Goal: Task Accomplishment & Management: Use online tool/utility

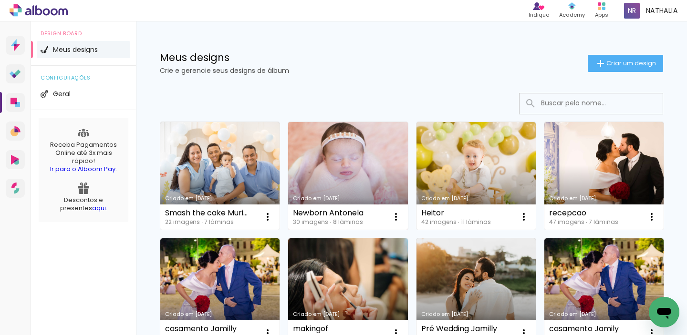
click at [325, 158] on link "Criado em [DATE]" at bounding box center [347, 176] width 119 height 108
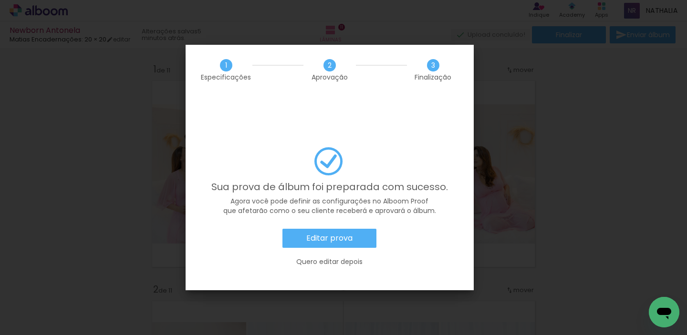
scroll to position [0, 2591]
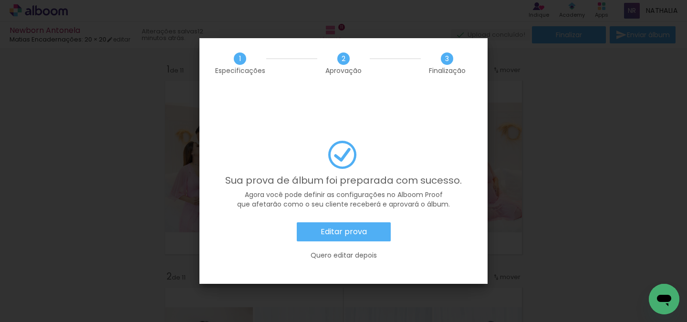
scroll to position [0, 2591]
click at [0, 0] on slot "Editar prova" at bounding box center [0, 0] width 0 height 0
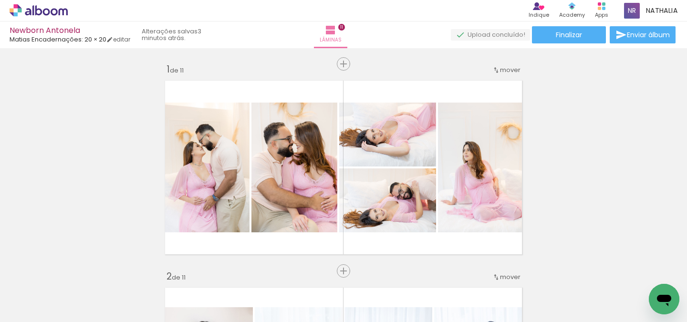
scroll to position [0, 2591]
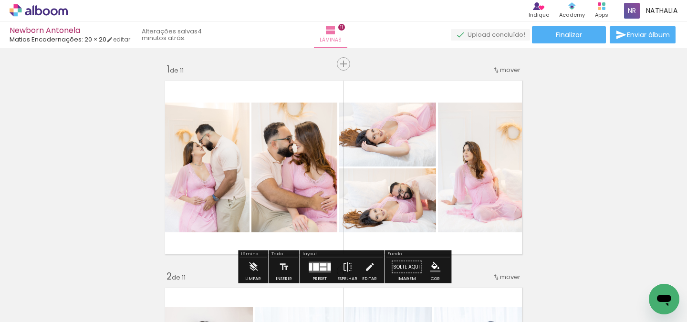
click at [45, 9] on icon at bounding box center [46, 11] width 7 height 7
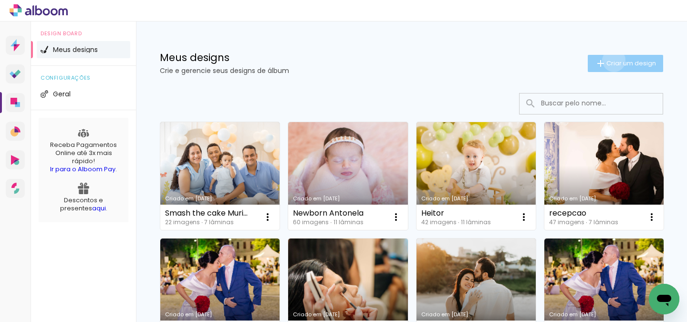
click at [612, 60] on span "Criar um design" at bounding box center [631, 63] width 50 height 6
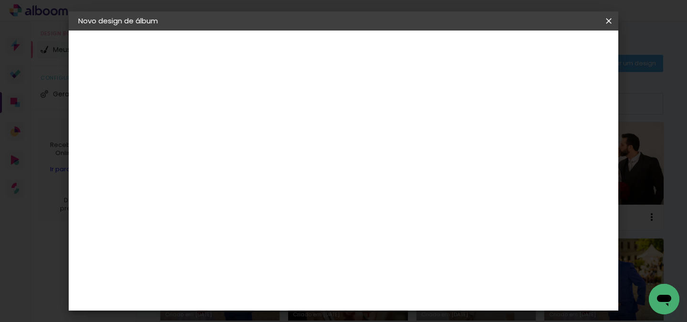
click at [234, 128] on input at bounding box center [234, 128] width 0 height 15
type input "[PERSON_NAME] e [PERSON_NAME]"
type paper-input "[PERSON_NAME] e [PERSON_NAME]"
click at [0, 0] on slot "Avançar" at bounding box center [0, 0] width 0 height 0
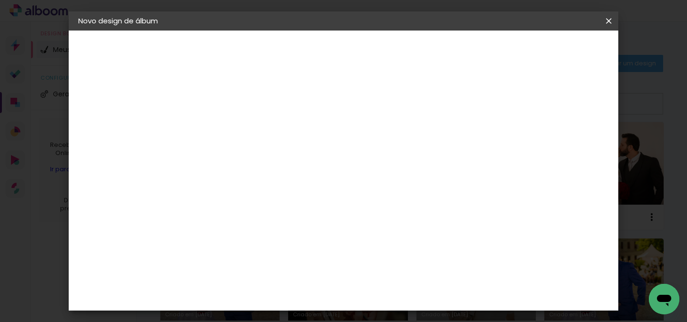
click at [0, 0] on slot "Avançar" at bounding box center [0, 0] width 0 height 0
click at [286, 155] on paper-input-container "Linha" at bounding box center [258, 167] width 55 height 24
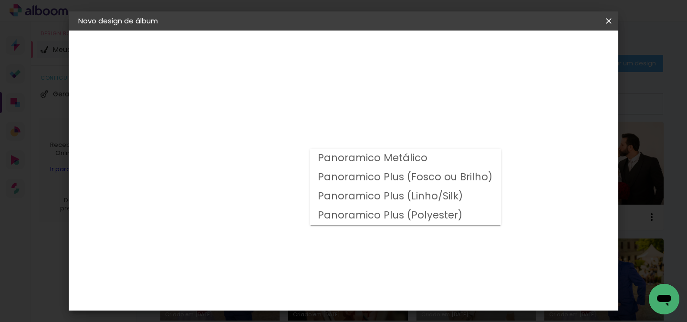
click at [0, 0] on slot "Panoramico Plus (Linho/Silk)" at bounding box center [0, 0] width 0 height 0
type input "Panoramico Plus (Linho/Silk)"
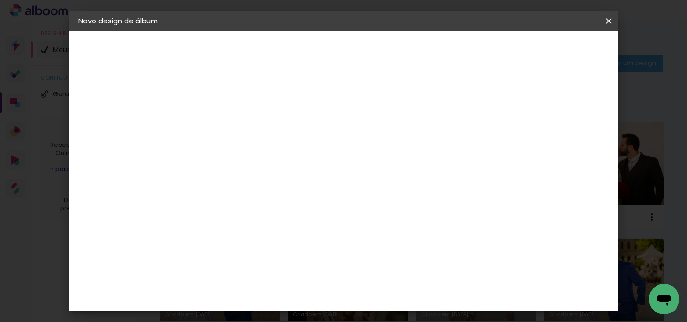
scroll to position [384, 0]
click at [299, 266] on span "15 × 15" at bounding box center [276, 278] width 44 height 25
click at [390, 42] on paper-button "Avançar" at bounding box center [366, 50] width 47 height 16
click at [453, 42] on paper-button "Iniciar design" at bounding box center [424, 53] width 55 height 23
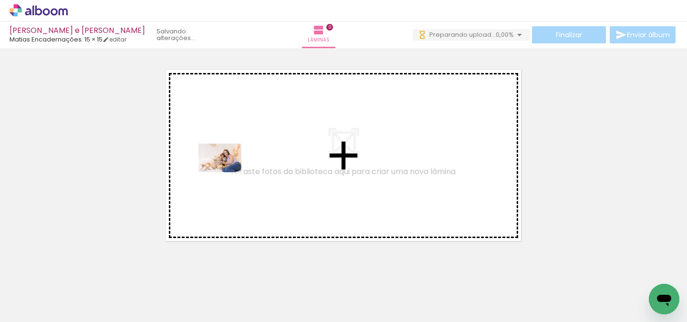
drag, startPoint x: 108, startPoint y: 288, endPoint x: 228, endPoint y: 172, distance: 167.0
click at [228, 172] on quentale-workspace at bounding box center [343, 161] width 687 height 322
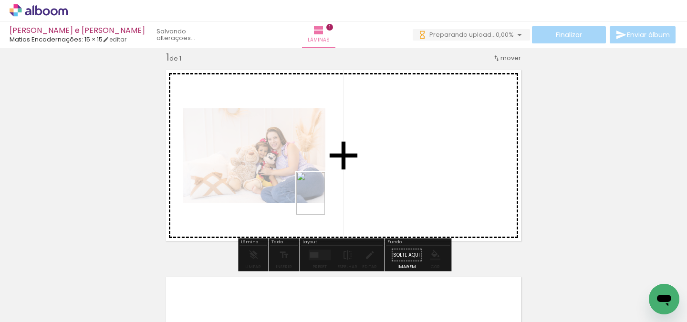
drag, startPoint x: 143, startPoint y: 297, endPoint x: 327, endPoint y: 200, distance: 207.5
click at [327, 200] on quentale-workspace at bounding box center [343, 161] width 687 height 322
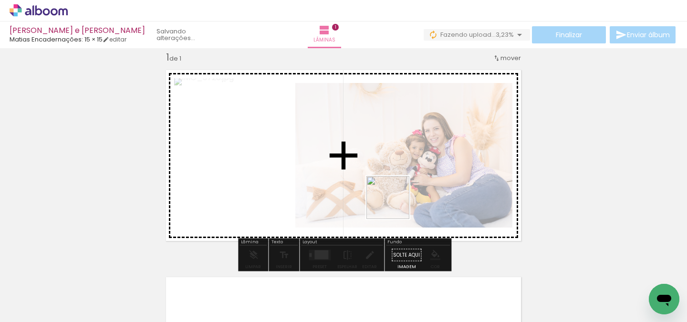
drag, startPoint x: 266, startPoint y: 296, endPoint x: 416, endPoint y: 200, distance: 177.5
click at [416, 200] on quentale-workspace at bounding box center [343, 161] width 687 height 322
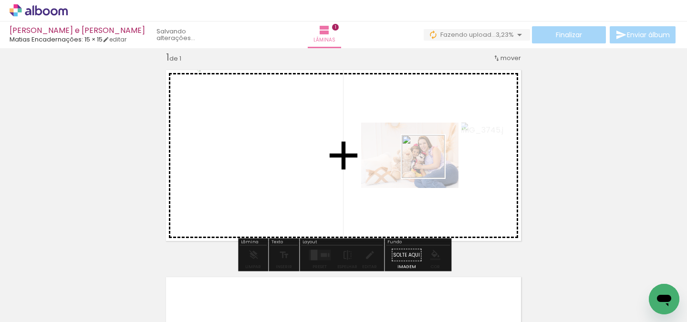
drag, startPoint x: 320, startPoint y: 296, endPoint x: 432, endPoint y: 163, distance: 174.4
click at [432, 163] on quentale-workspace at bounding box center [343, 161] width 687 height 322
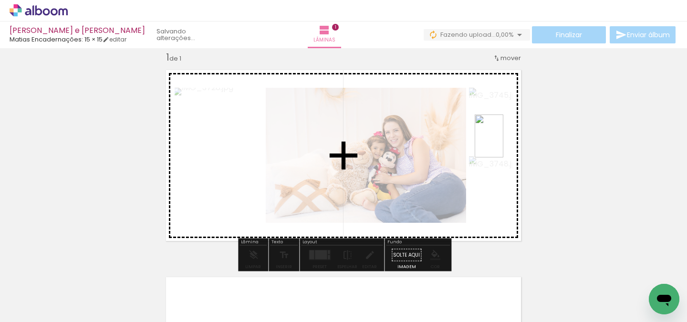
drag, startPoint x: 362, startPoint y: 296, endPoint x: 503, endPoint y: 144, distance: 208.0
click at [503, 144] on quentale-workspace at bounding box center [343, 161] width 687 height 322
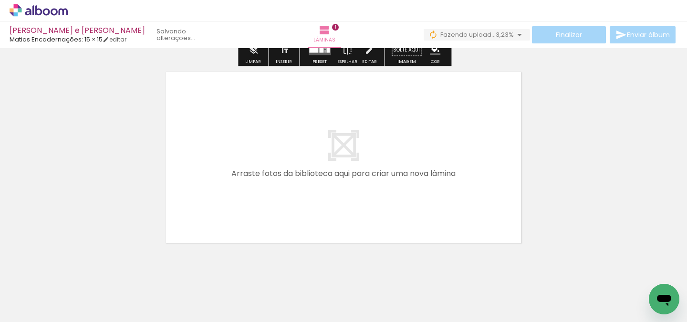
scroll to position [219, 0]
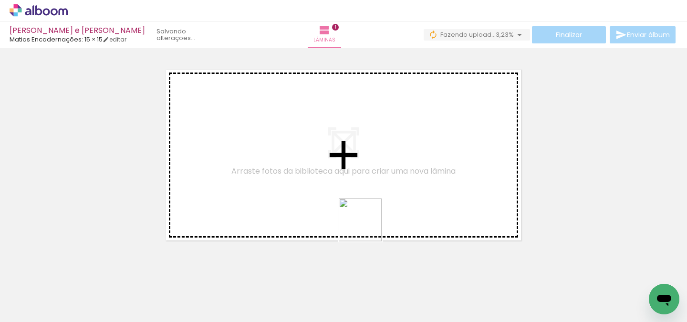
drag, startPoint x: 427, startPoint y: 288, endPoint x: 290, endPoint y: 146, distance: 198.1
click at [290, 146] on quentale-workspace at bounding box center [343, 161] width 687 height 322
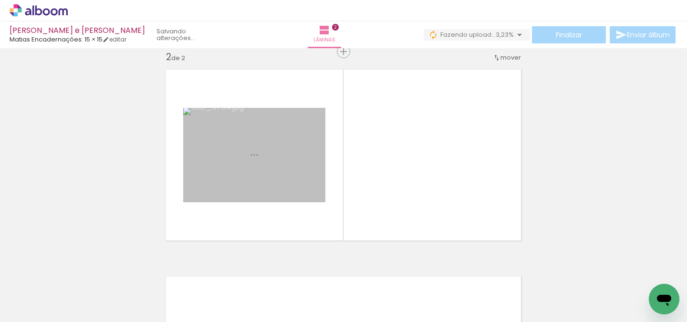
scroll to position [219, 0]
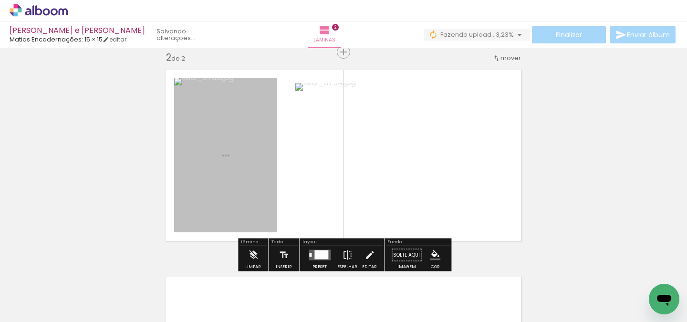
drag, startPoint x: 468, startPoint y: 293, endPoint x: 423, endPoint y: 166, distance: 135.2
click at [423, 166] on quentale-workspace at bounding box center [343, 161] width 687 height 322
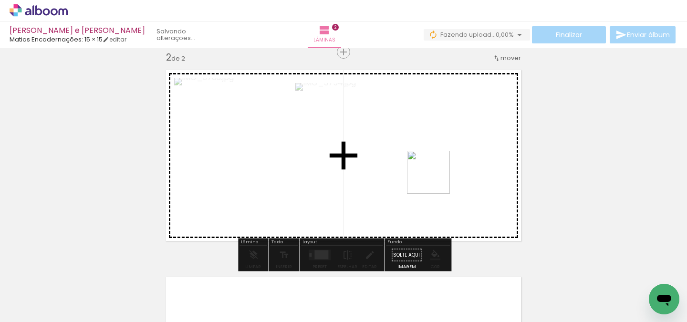
drag, startPoint x: 528, startPoint y: 290, endPoint x: 433, endPoint y: 171, distance: 152.8
click at [433, 171] on quentale-workspace at bounding box center [343, 161] width 687 height 322
drag, startPoint x: 575, startPoint y: 297, endPoint x: 471, endPoint y: 192, distance: 147.4
click at [471, 192] on quentale-workspace at bounding box center [343, 161] width 687 height 322
drag, startPoint x: 636, startPoint y: 285, endPoint x: 514, endPoint y: 170, distance: 168.1
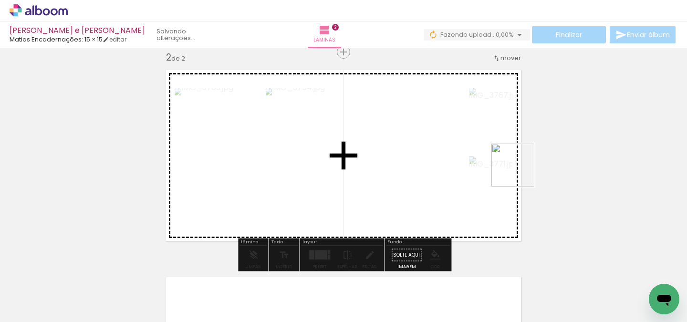
click at [514, 170] on quentale-workspace at bounding box center [343, 161] width 687 height 322
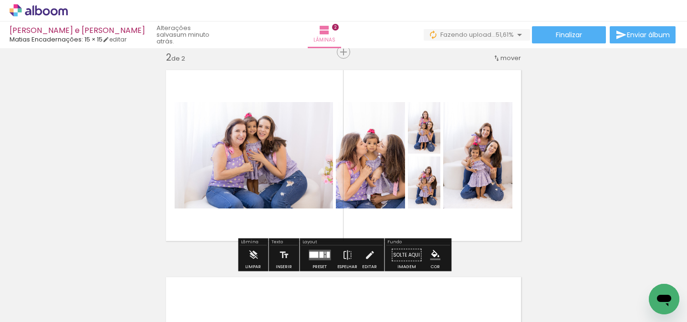
scroll to position [0, 153]
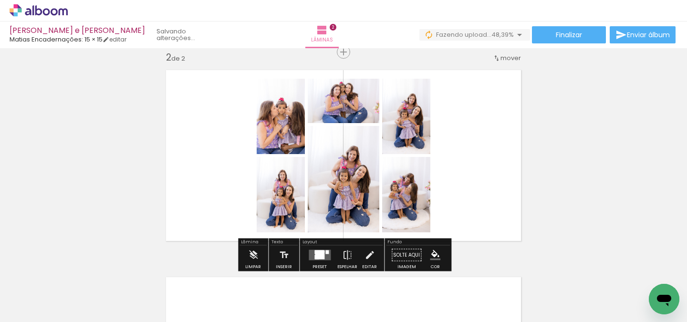
drag, startPoint x: 532, startPoint y: 294, endPoint x: 473, endPoint y: 204, distance: 108.3
click at [473, 204] on quentale-workspace at bounding box center [343, 161] width 687 height 322
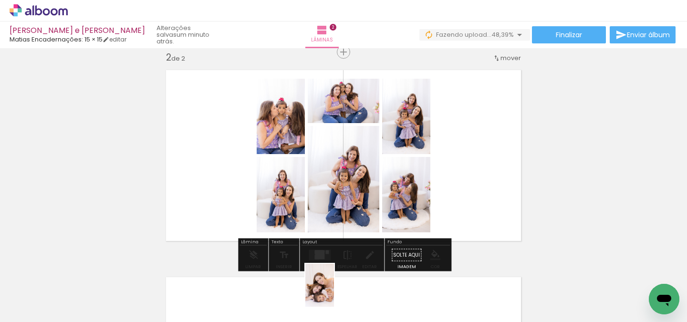
scroll to position [4, 772]
drag, startPoint x: 336, startPoint y: 303, endPoint x: 359, endPoint y: 308, distance: 23.0
click at [355, 308] on div at bounding box center [338, 289] width 31 height 47
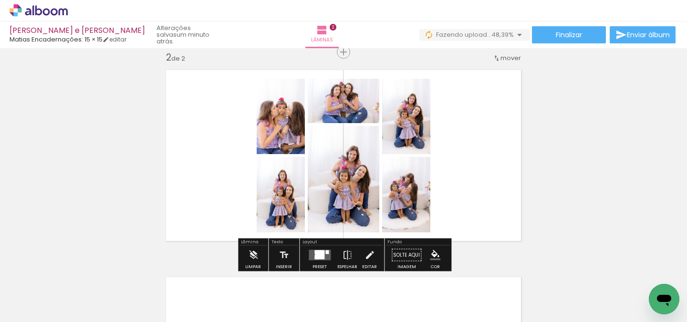
scroll to position [0, 0]
click at [324, 255] on quentale-layouter at bounding box center [320, 255] width 22 height 10
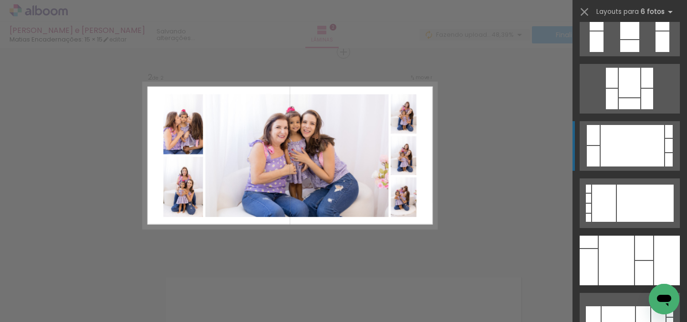
scroll to position [138, 0]
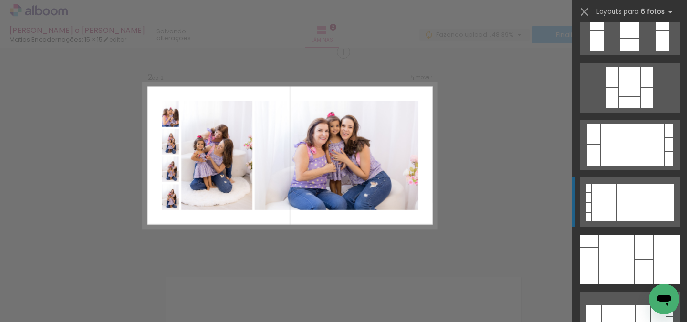
click at [626, 195] on div at bounding box center [645, 202] width 57 height 37
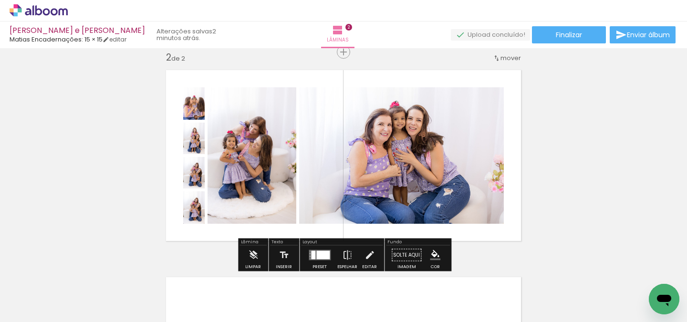
click at [0, 0] on slot "P&B" at bounding box center [0, 0] width 0 height 0
click at [201, 110] on div "P&B" at bounding box center [193, 112] width 15 height 14
click at [0, 0] on slot "P&B" at bounding box center [0, 0] width 0 height 0
click at [315, 251] on quentale-layouter at bounding box center [320, 255] width 22 height 10
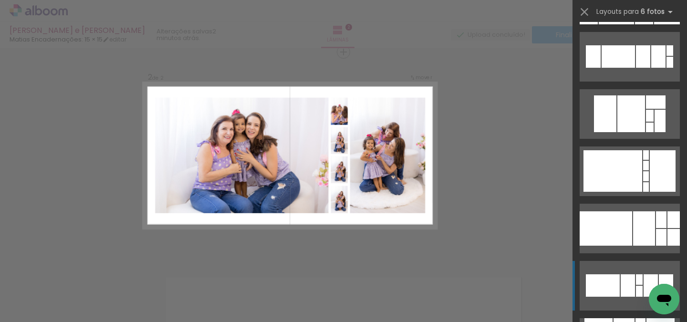
scroll to position [417, 0]
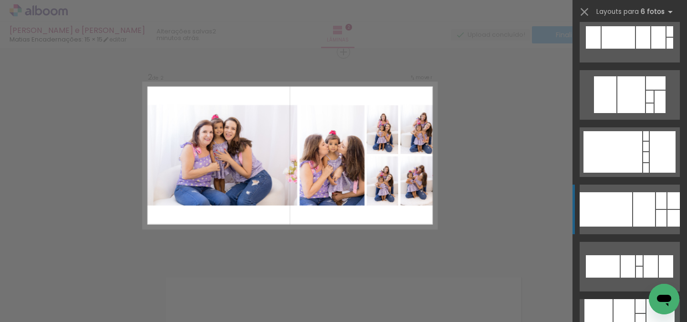
click at [638, 193] on div at bounding box center [644, 209] width 22 height 34
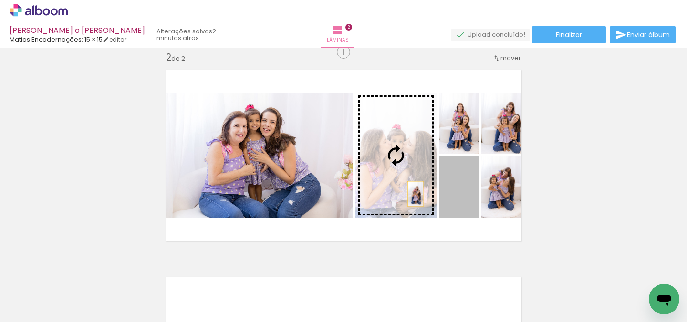
drag, startPoint x: 467, startPoint y: 202, endPoint x: 415, endPoint y: 194, distance: 52.2
click at [0, 0] on slot at bounding box center [0, 0] width 0 height 0
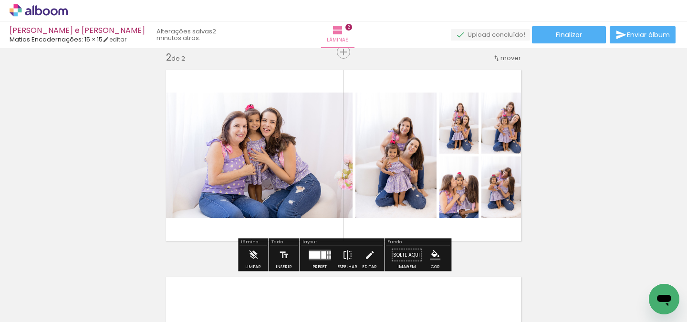
click at [557, 175] on div "Inserir lâmina 1 de 2 Inserir lâmina 2 de 2" at bounding box center [343, 144] width 687 height 622
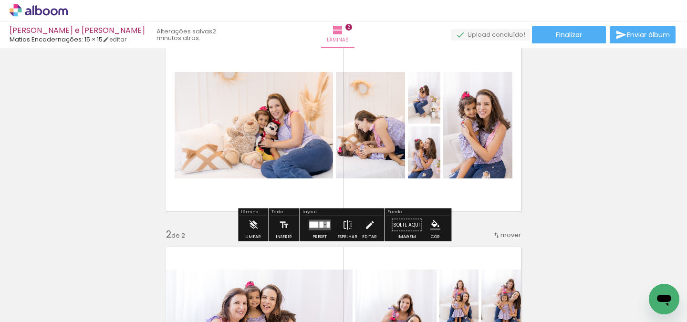
scroll to position [42, 0]
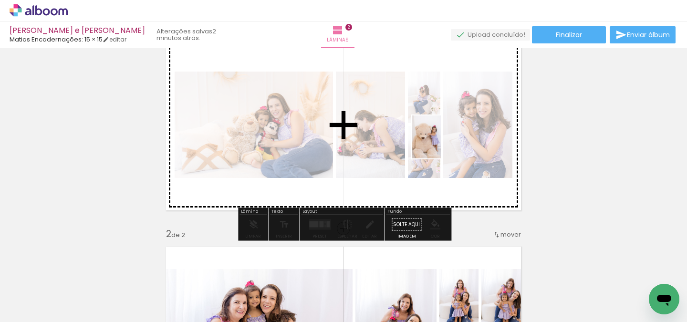
drag, startPoint x: 212, startPoint y: 296, endPoint x: 441, endPoint y: 144, distance: 275.0
click at [441, 144] on quentale-workspace at bounding box center [343, 161] width 687 height 322
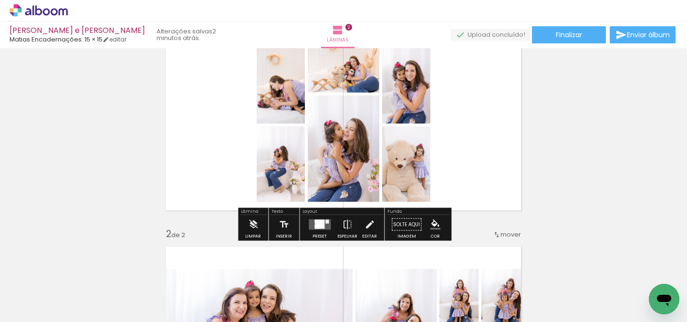
scroll to position [0, 301]
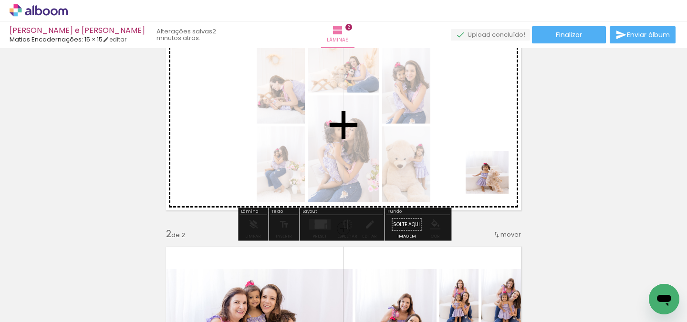
drag, startPoint x: 444, startPoint y: 300, endPoint x: 497, endPoint y: 177, distance: 134.5
click at [496, 177] on quentale-workspace at bounding box center [343, 161] width 687 height 322
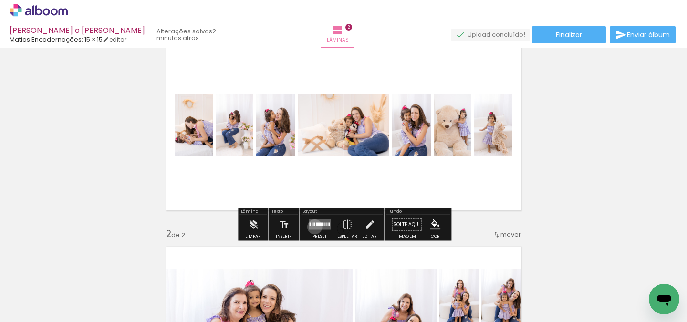
click at [313, 227] on quentale-layouter at bounding box center [320, 224] width 22 height 10
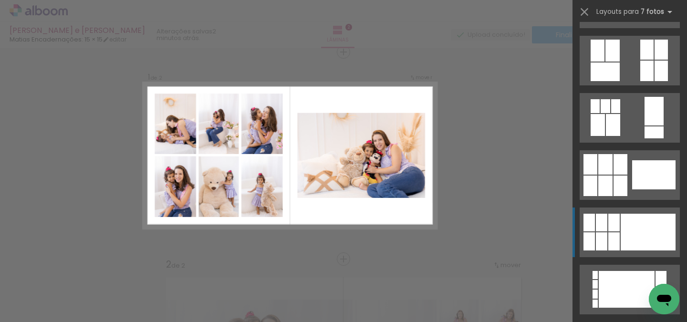
scroll to position [233, 0]
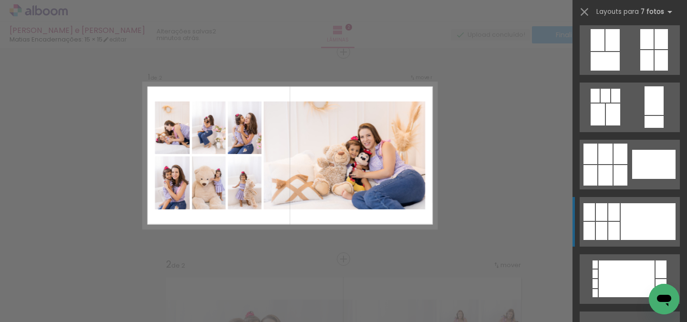
click at [632, 221] on div at bounding box center [648, 221] width 55 height 37
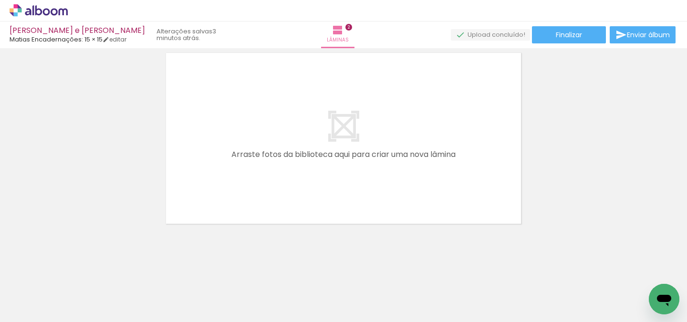
scroll to position [0, 560]
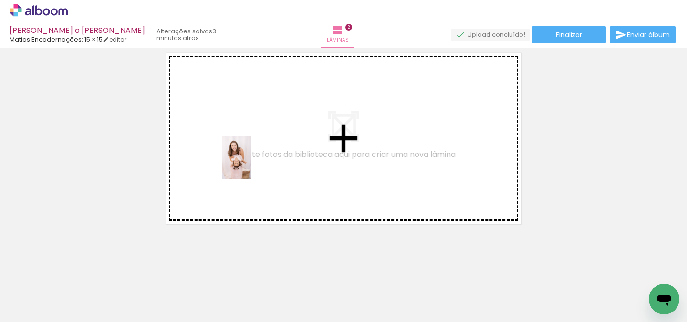
drag, startPoint x: 239, startPoint y: 300, endPoint x: 251, endPoint y: 165, distance: 135.6
click at [251, 165] on quentale-workspace at bounding box center [343, 161] width 687 height 322
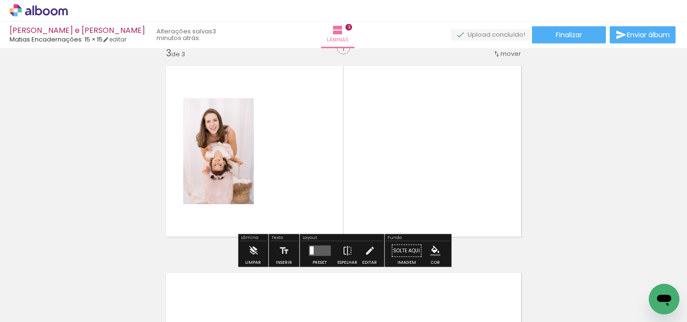
scroll to position [426, 0]
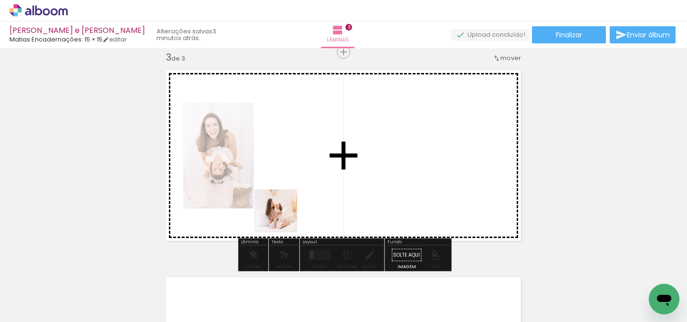
drag, startPoint x: 278, startPoint y: 281, endPoint x: 291, endPoint y: 165, distance: 116.2
click at [291, 165] on quentale-workspace at bounding box center [343, 161] width 687 height 322
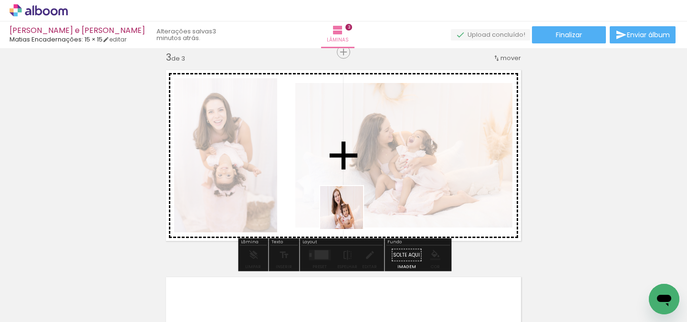
drag, startPoint x: 347, startPoint y: 299, endPoint x: 349, endPoint y: 210, distance: 89.3
click at [349, 210] on quentale-workspace at bounding box center [343, 161] width 687 height 322
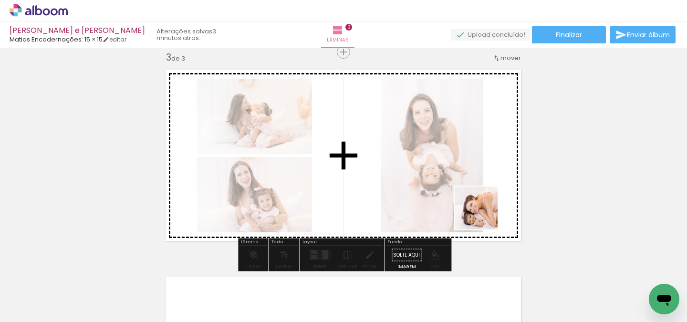
drag, startPoint x: 495, startPoint y: 285, endPoint x: 483, endPoint y: 195, distance: 91.0
click at [483, 195] on quentale-workspace at bounding box center [343, 161] width 687 height 322
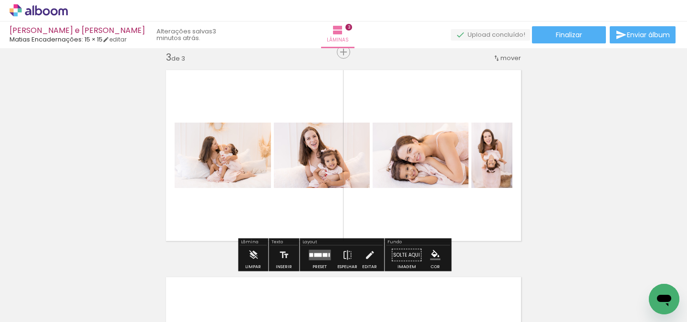
scroll to position [0, 898]
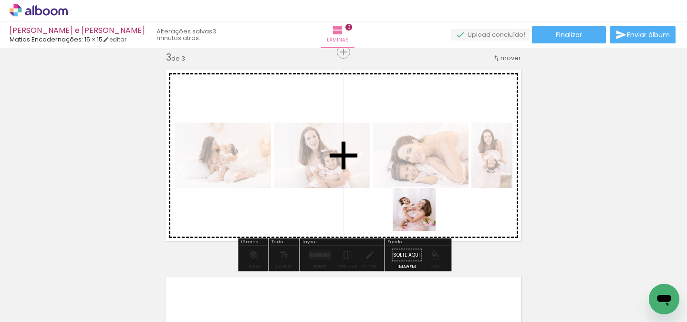
drag, startPoint x: 384, startPoint y: 300, endPoint x: 421, endPoint y: 217, distance: 91.6
click at [421, 217] on quentale-workspace at bounding box center [343, 161] width 687 height 322
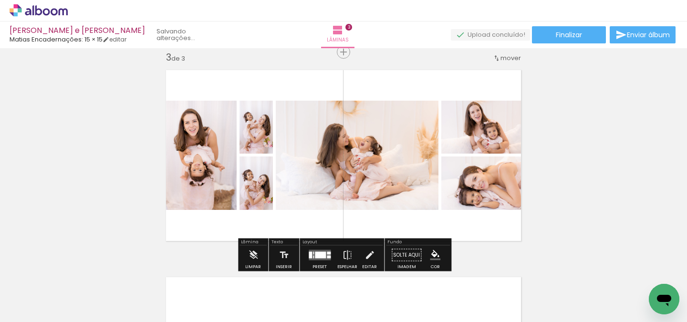
drag, startPoint x: 431, startPoint y: 301, endPoint x: 439, endPoint y: 199, distance: 102.5
click at [439, 199] on quentale-workspace at bounding box center [343, 161] width 687 height 322
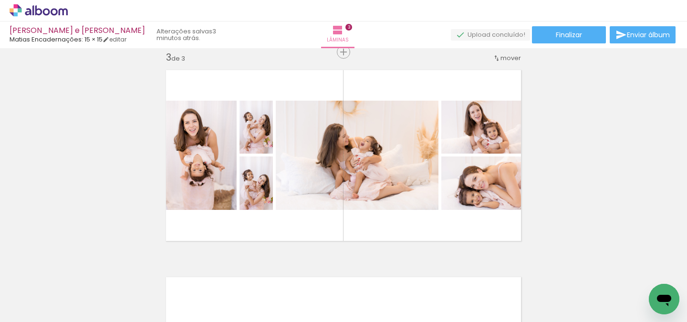
scroll to position [0, 970]
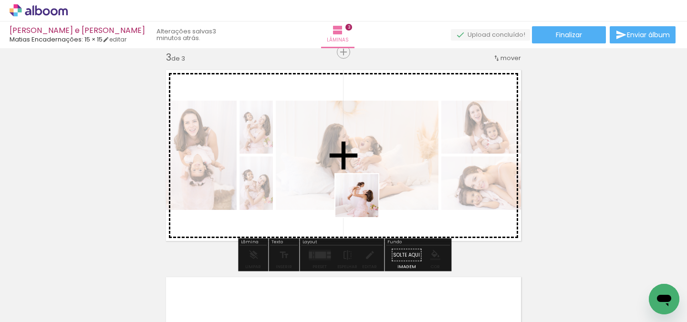
drag, startPoint x: 258, startPoint y: 299, endPoint x: 371, endPoint y: 201, distance: 149.5
click at [371, 201] on quentale-workspace at bounding box center [343, 161] width 687 height 322
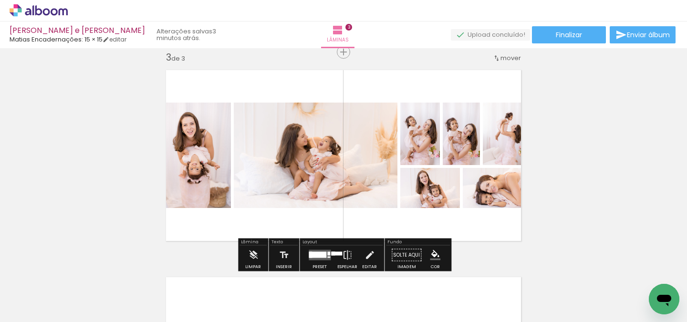
scroll to position [0, 647]
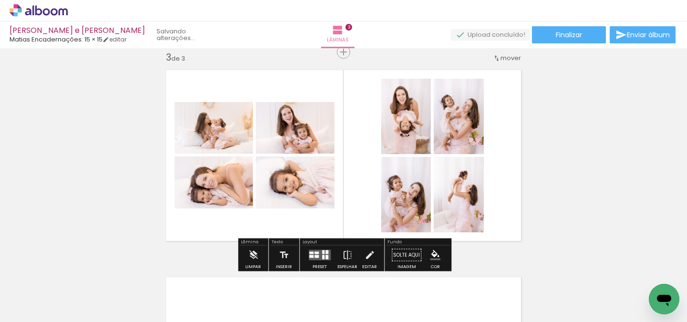
drag, startPoint x: 307, startPoint y: 303, endPoint x: 358, endPoint y: 141, distance: 170.2
click at [358, 141] on quentale-workspace at bounding box center [343, 161] width 687 height 322
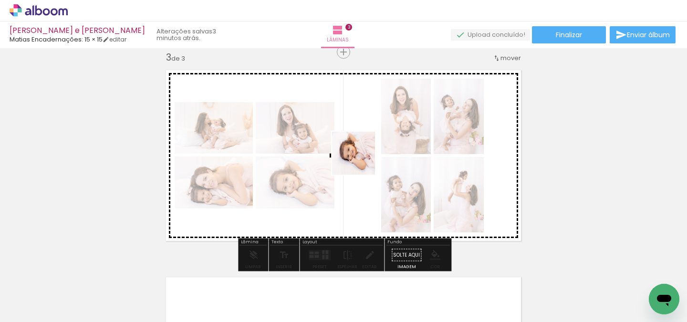
drag, startPoint x: 357, startPoint y: 285, endPoint x: 363, endPoint y: 152, distance: 133.2
click at [363, 152] on quentale-workspace at bounding box center [343, 161] width 687 height 322
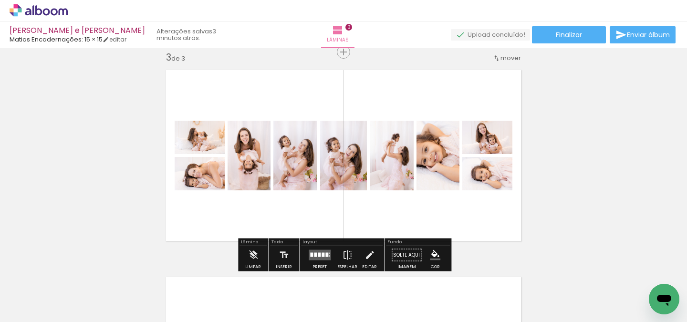
click at [322, 254] on div at bounding box center [323, 255] width 3 height 4
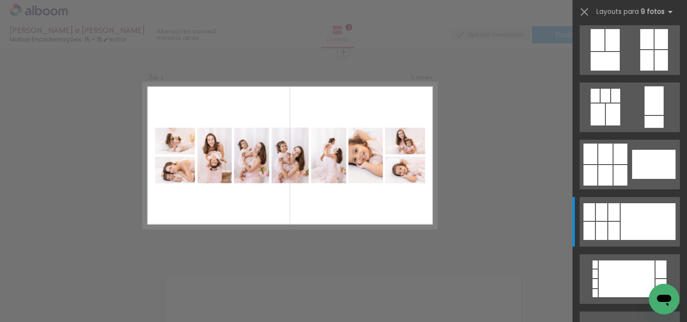
scroll to position [0, 0]
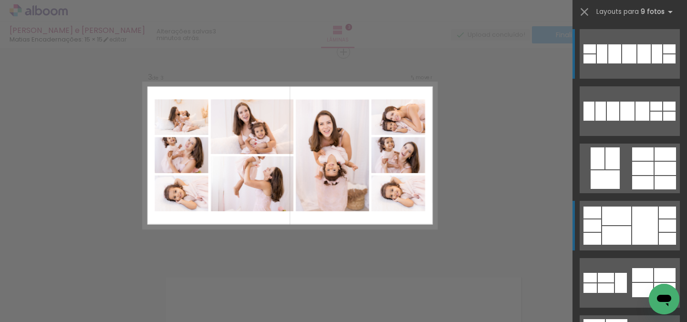
click at [632, 211] on quentale-layouter at bounding box center [630, 226] width 100 height 50
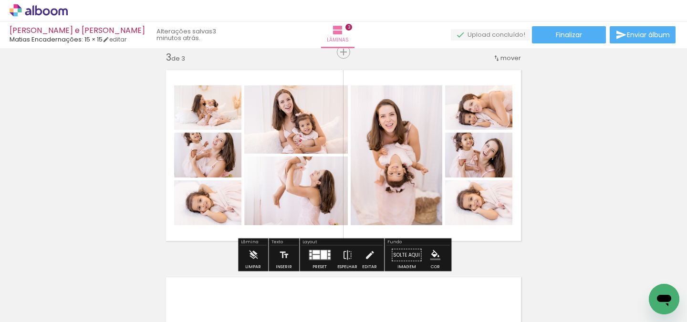
click at [324, 255] on div at bounding box center [324, 255] width 6 height 9
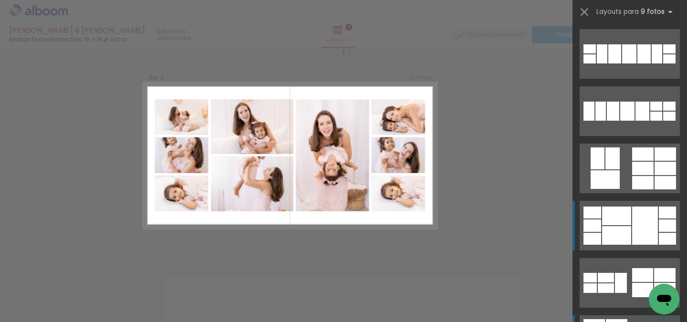
scroll to position [172, 0]
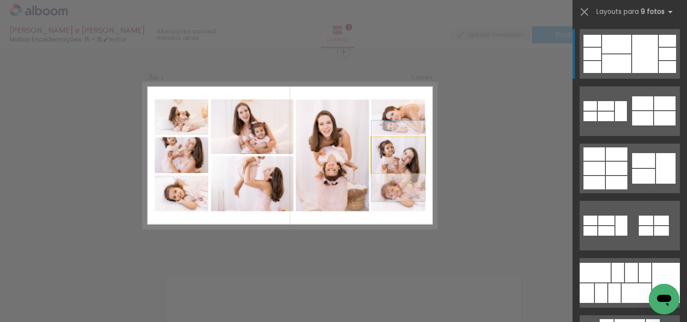
drag, startPoint x: 402, startPoint y: 160, endPoint x: 405, endPoint y: 167, distance: 7.7
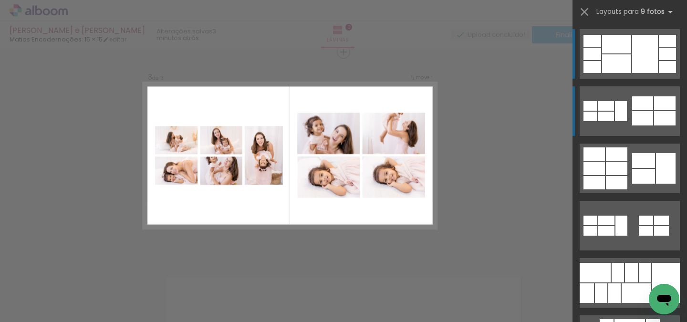
click at [600, 114] on div at bounding box center [606, 117] width 16 height 10
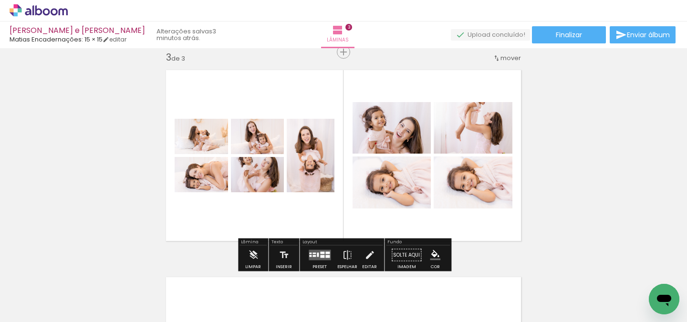
scroll to position [0, 0]
click at [322, 251] on quentale-layouter at bounding box center [320, 255] width 22 height 10
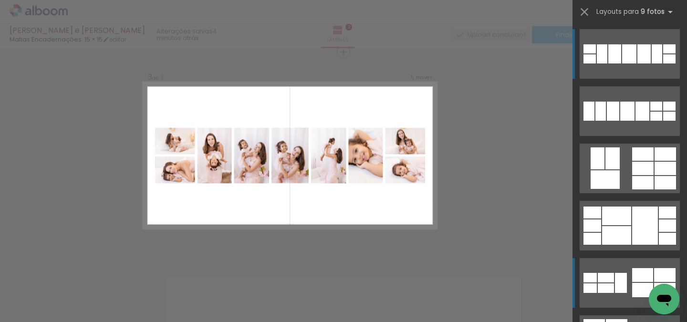
click at [630, 51] on div at bounding box center [629, 53] width 14 height 19
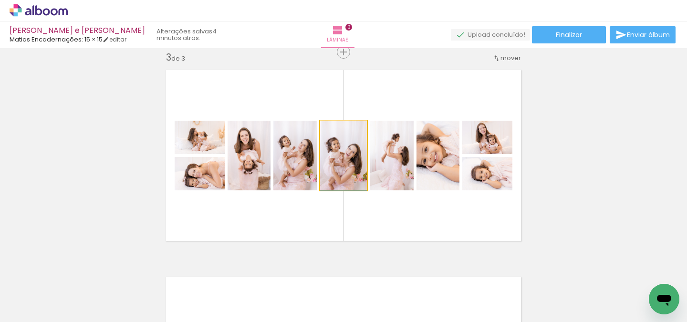
drag, startPoint x: 354, startPoint y: 161, endPoint x: 389, endPoint y: 156, distance: 36.2
click at [0, 0] on slot at bounding box center [0, 0] width 0 height 0
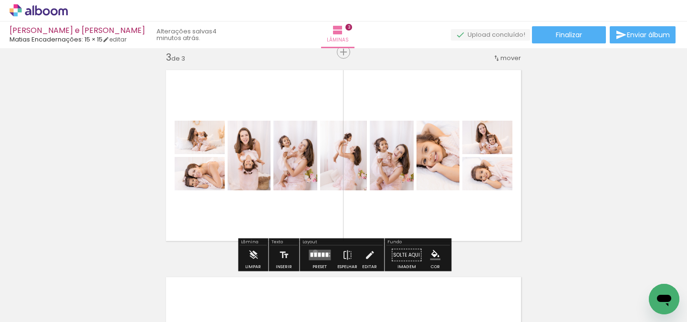
click at [313, 252] on quentale-layouter at bounding box center [320, 255] width 22 height 10
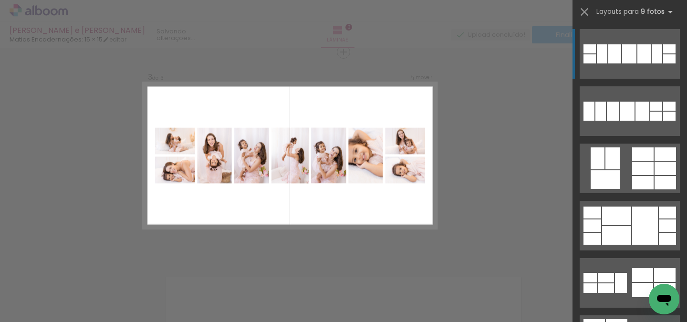
click at [473, 184] on div "Confirmar Cancelar" at bounding box center [343, 47] width 687 height 851
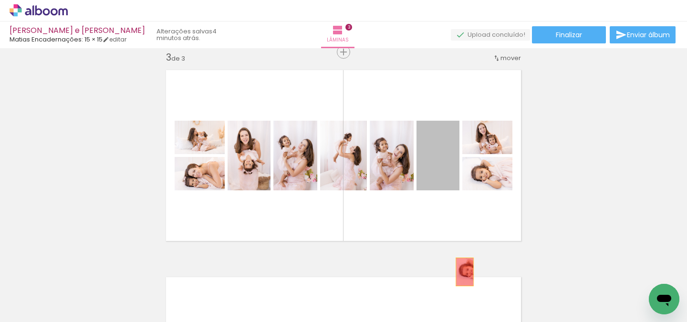
drag, startPoint x: 437, startPoint y: 165, endPoint x: 463, endPoint y: 274, distance: 112.4
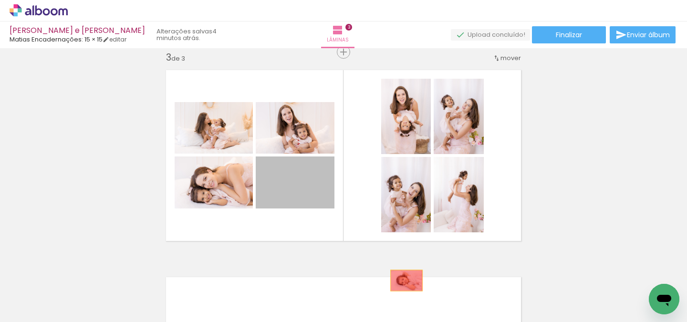
drag, startPoint x: 300, startPoint y: 183, endPoint x: 407, endPoint y: 281, distance: 144.5
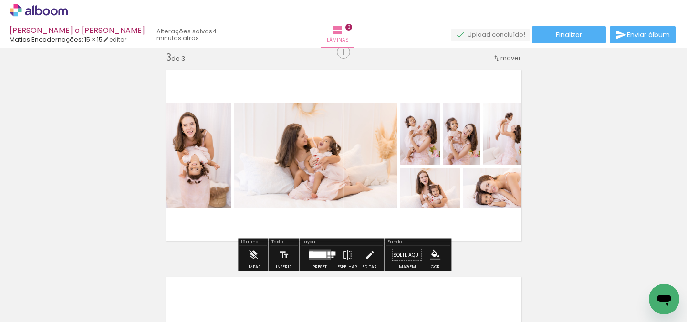
click at [319, 254] on div at bounding box center [317, 255] width 17 height 6
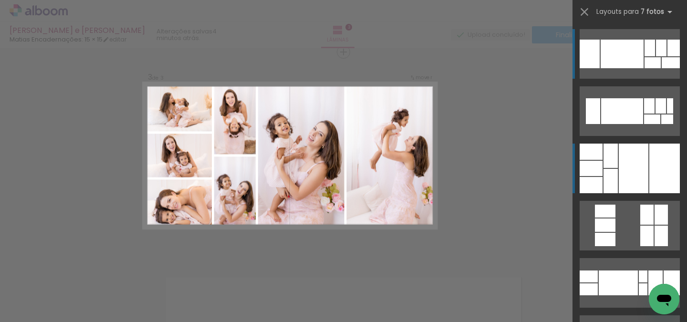
click at [627, 163] on div at bounding box center [634, 169] width 30 height 50
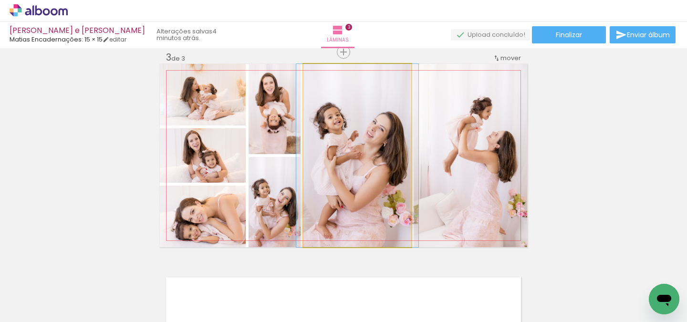
drag, startPoint x: 384, startPoint y: 176, endPoint x: 471, endPoint y: 152, distance: 91.0
click at [0, 0] on slot at bounding box center [0, 0] width 0 height 0
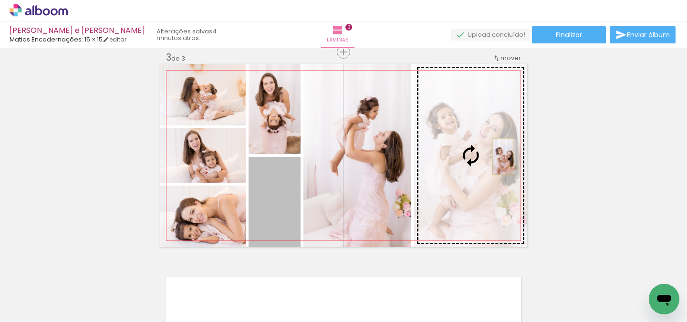
drag, startPoint x: 292, startPoint y: 213, endPoint x: 503, endPoint y: 157, distance: 218.4
click at [0, 0] on slot at bounding box center [0, 0] width 0 height 0
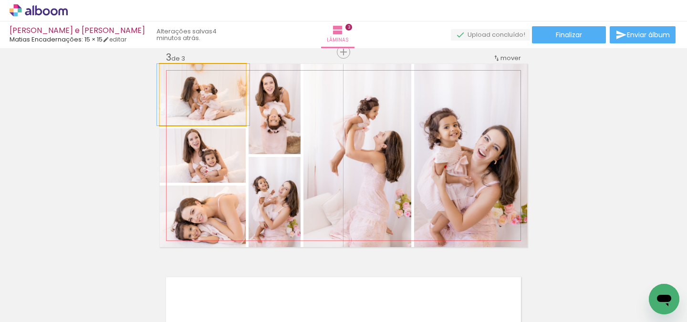
drag, startPoint x: 230, startPoint y: 102, endPoint x: 231, endPoint y: 94, distance: 8.1
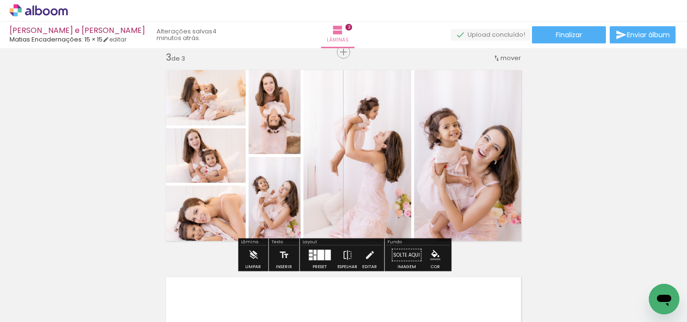
click at [555, 179] on div "Inserir lâmina 1 de 3 Inserir lâmina 2 de 3 Inserir lâmina 3 de 3" at bounding box center [343, 39] width 687 height 829
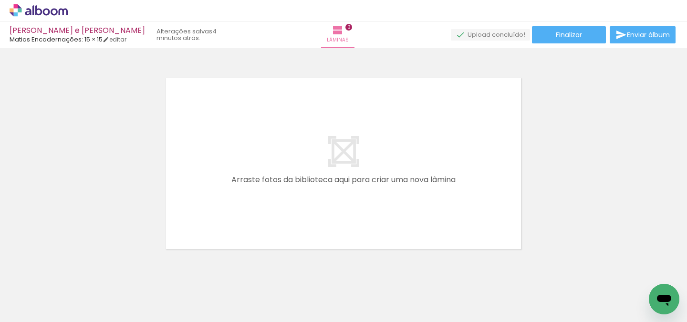
scroll to position [0, 845]
drag, startPoint x: 267, startPoint y: 291, endPoint x: 269, endPoint y: 195, distance: 95.9
click at [269, 195] on quentale-workspace at bounding box center [343, 161] width 687 height 322
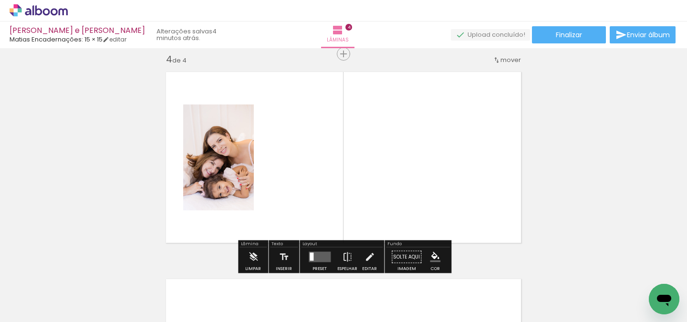
scroll to position [633, 0]
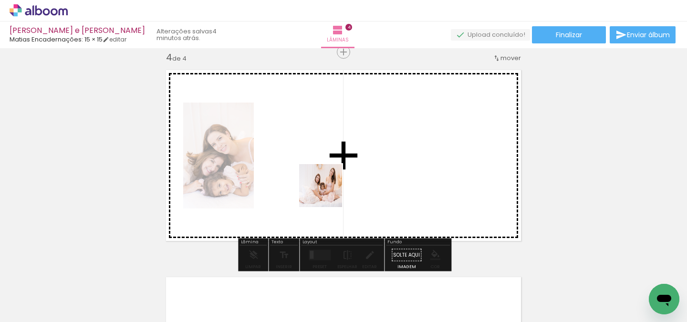
drag, startPoint x: 329, startPoint y: 286, endPoint x: 329, endPoint y: 167, distance: 118.8
click at [329, 167] on quentale-workspace at bounding box center [343, 161] width 687 height 322
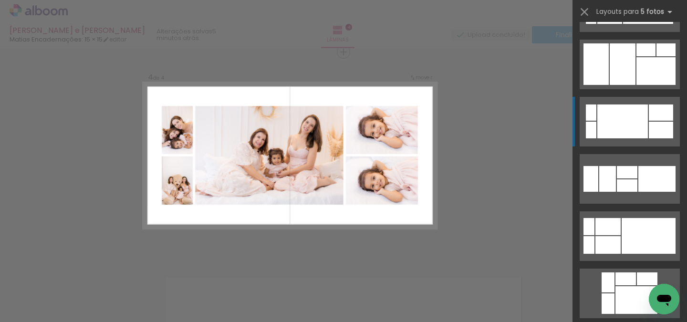
scroll to position [107, 0]
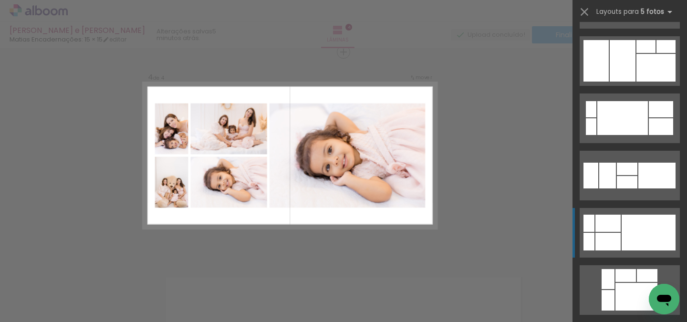
click at [609, 230] on div at bounding box center [607, 223] width 25 height 17
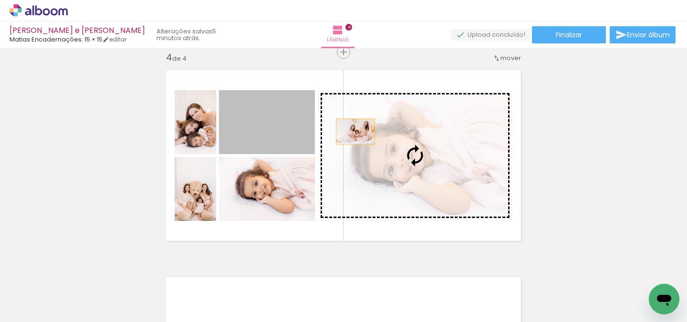
drag, startPoint x: 300, startPoint y: 133, endPoint x: 441, endPoint y: 155, distance: 142.9
click at [0, 0] on slot at bounding box center [0, 0] width 0 height 0
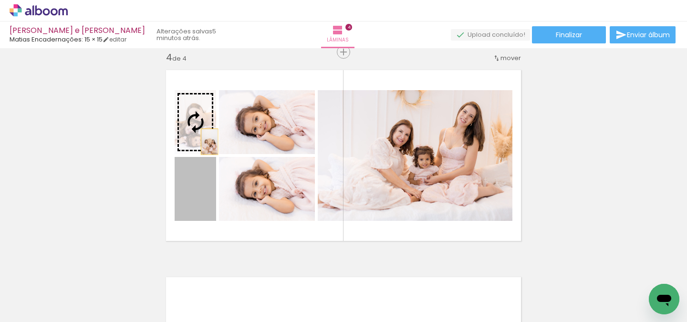
drag, startPoint x: 209, startPoint y: 204, endPoint x: 211, endPoint y: 129, distance: 74.9
click at [0, 0] on slot at bounding box center [0, 0] width 0 height 0
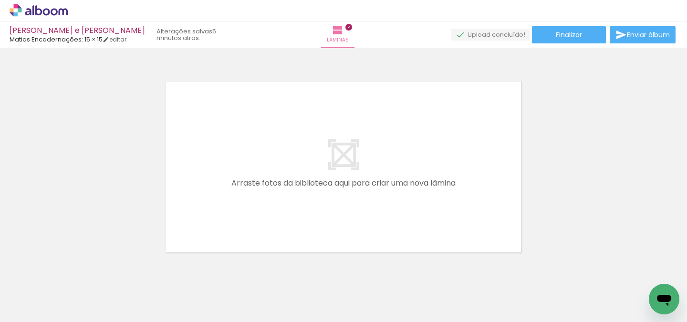
scroll to position [0, 0]
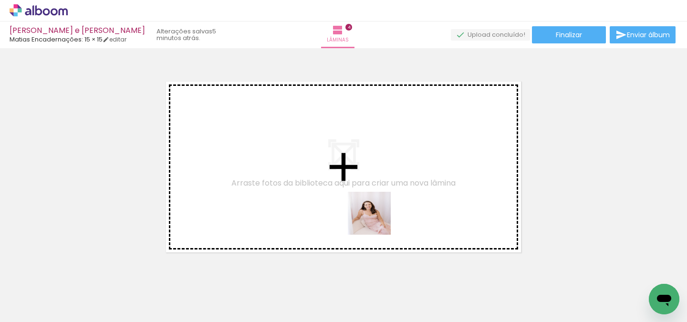
drag, startPoint x: 402, startPoint y: 299, endPoint x: 360, endPoint y: 178, distance: 127.7
click at [360, 178] on quentale-workspace at bounding box center [343, 161] width 687 height 322
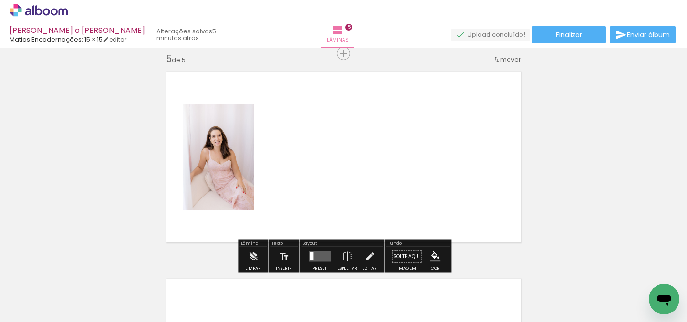
scroll to position [840, 0]
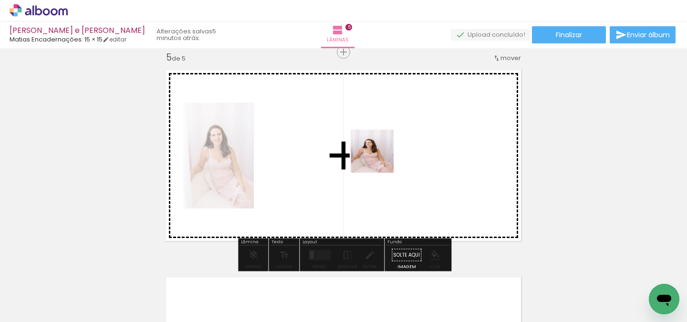
drag, startPoint x: 453, startPoint y: 288, endPoint x: 379, endPoint y: 158, distance: 148.7
click at [379, 158] on quentale-workspace at bounding box center [343, 161] width 687 height 322
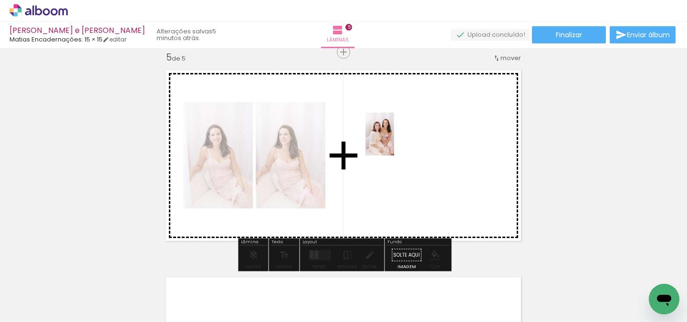
drag, startPoint x: 501, startPoint y: 279, endPoint x: 394, endPoint y: 141, distance: 174.6
click at [394, 141] on quentale-workspace at bounding box center [343, 161] width 687 height 322
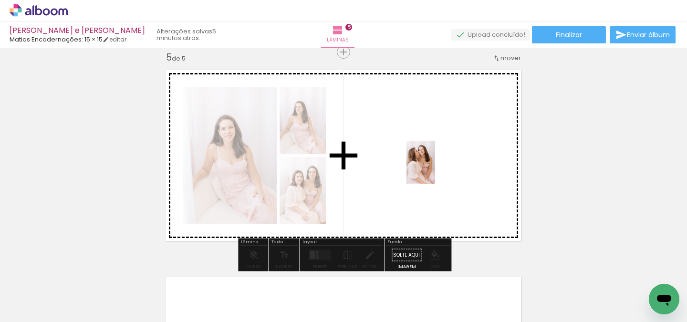
drag, startPoint x: 562, startPoint y: 291, endPoint x: 435, endPoint y: 169, distance: 175.8
click at [435, 169] on quentale-workspace at bounding box center [343, 161] width 687 height 322
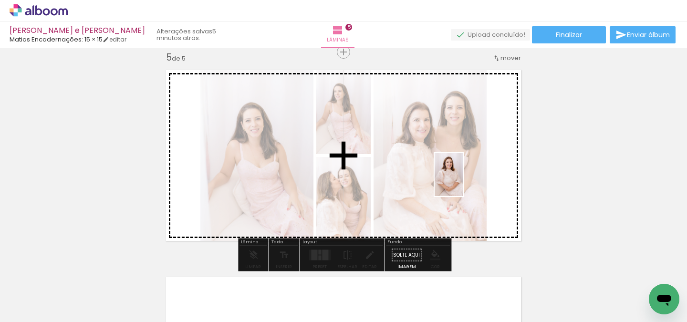
drag, startPoint x: 616, startPoint y: 296, endPoint x: 463, endPoint y: 182, distance: 191.0
click at [463, 182] on quentale-workspace at bounding box center [343, 161] width 687 height 322
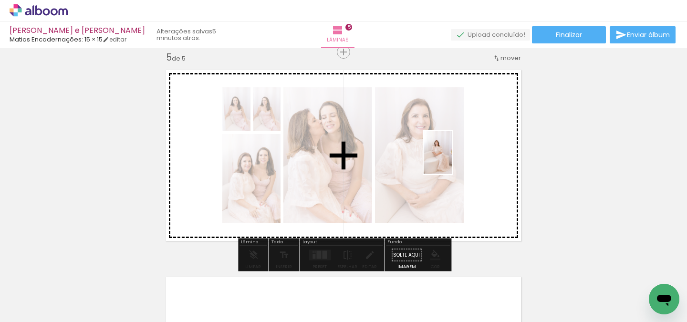
drag, startPoint x: 644, startPoint y: 271, endPoint x: 453, endPoint y: 160, distance: 220.7
click at [453, 160] on quentale-workspace at bounding box center [343, 161] width 687 height 322
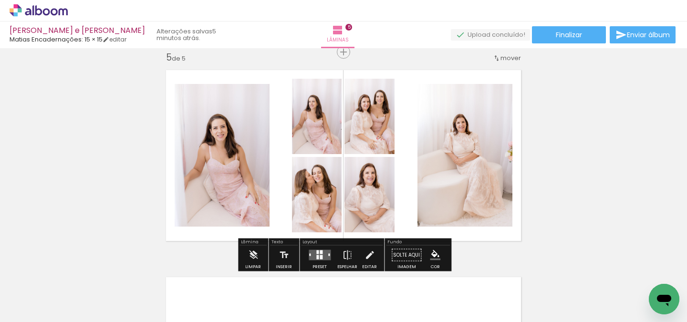
click at [320, 259] on div at bounding box center [321, 257] width 3 height 4
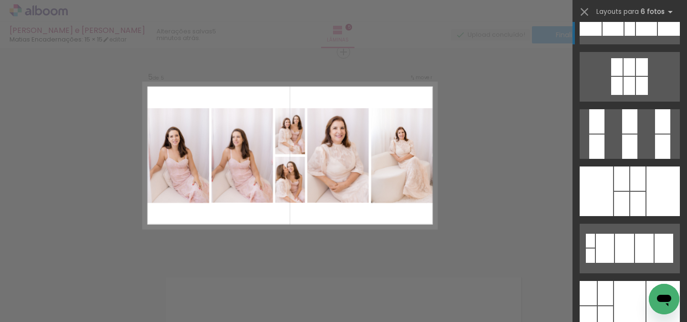
scroll to position [213, 0]
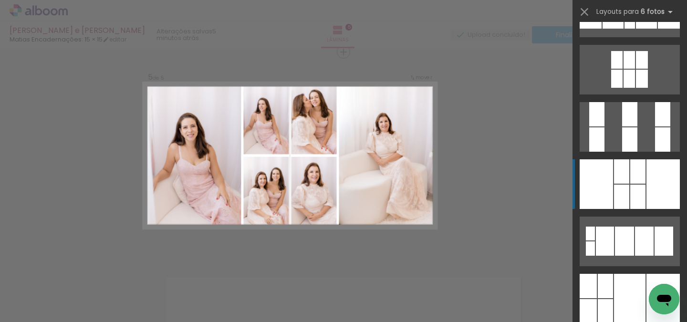
click at [635, 189] on div at bounding box center [637, 197] width 15 height 24
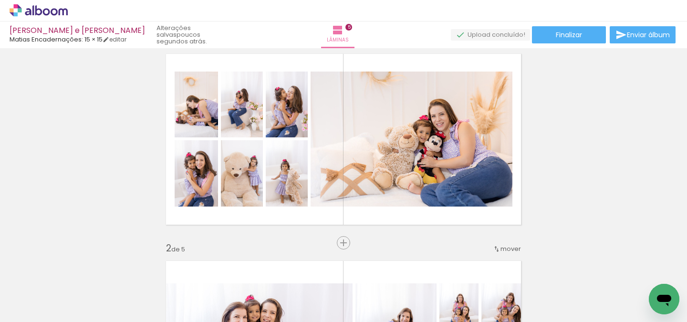
scroll to position [0, 0]
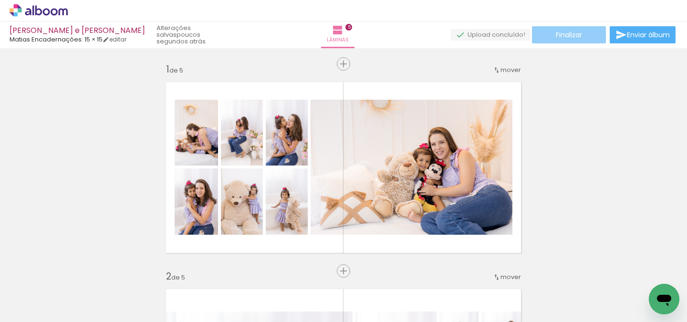
click at [577, 35] on span "Finalizar" at bounding box center [569, 34] width 26 height 7
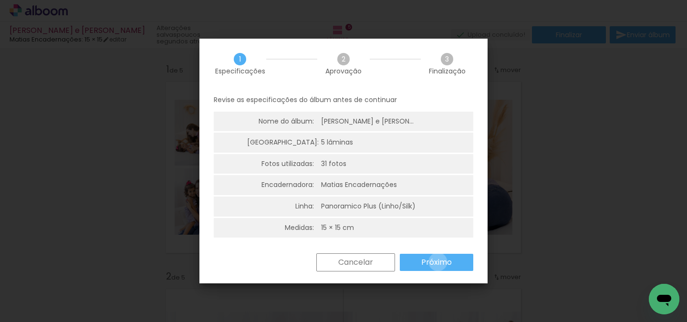
click at [0, 0] on slot "Próximo" at bounding box center [0, 0] width 0 height 0
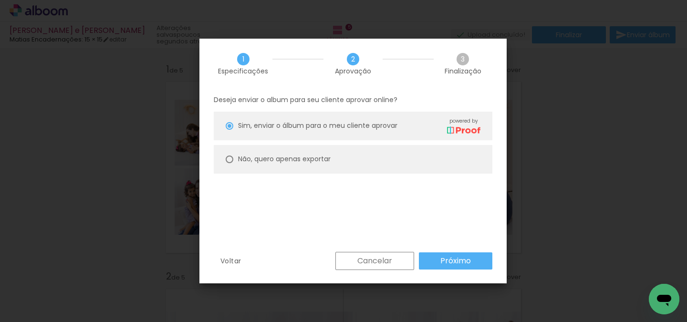
click at [0, 0] on slot "Próximo" at bounding box center [0, 0] width 0 height 0
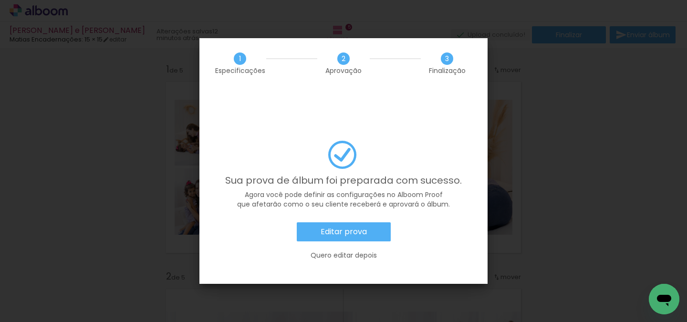
scroll to position [213, 0]
click at [553, 126] on iron-overlay-backdrop at bounding box center [343, 161] width 687 height 322
click at [0, 0] on slot "Quero editar depois" at bounding box center [0, 0] width 0 height 0
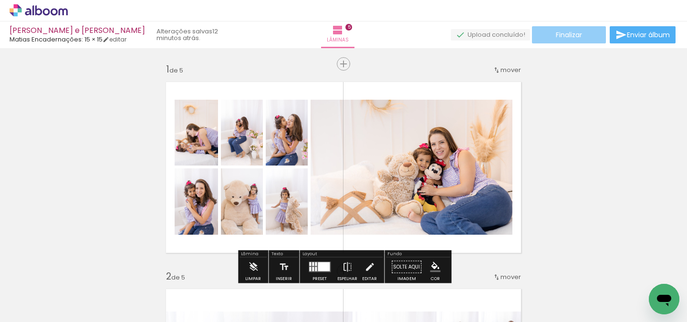
scroll to position [0, 0]
click at [574, 31] on span "Finalizar" at bounding box center [569, 34] width 26 height 7
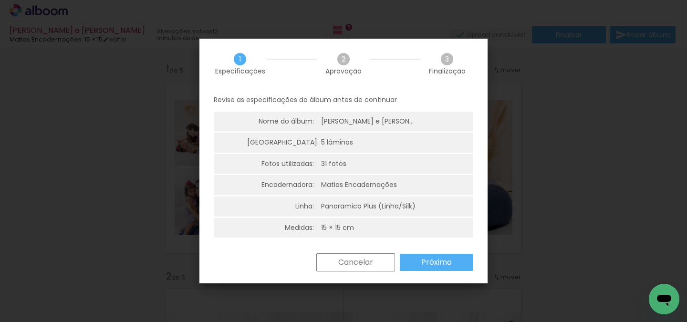
click at [0, 0] on slot "Próximo" at bounding box center [0, 0] width 0 height 0
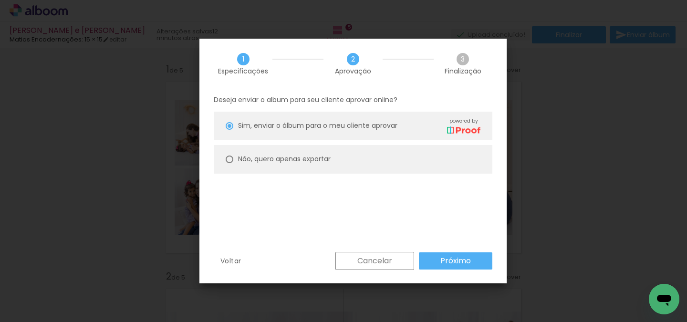
click at [371, 156] on paper-radio-button "Não, quero apenas exportar" at bounding box center [353, 159] width 279 height 29
type paper-radio-button "on"
click at [464, 248] on div "Deseja enviar o album para seu cliente aprovar online? Sim, enviar o álbum para…" at bounding box center [352, 170] width 307 height 163
click at [0, 0] on slot "Próximo" at bounding box center [0, 0] width 0 height 0
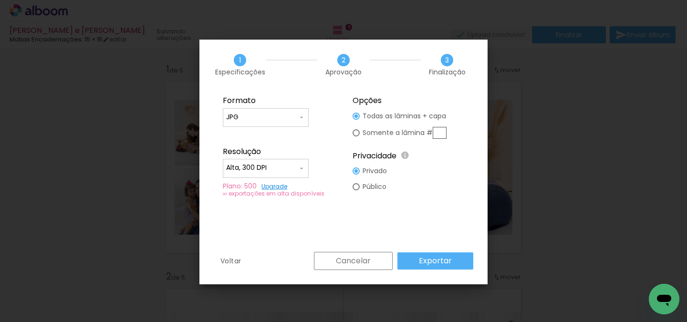
type input "Alta, 300 DPI"
click at [458, 261] on paper-button "Exportar" at bounding box center [435, 260] width 76 height 17
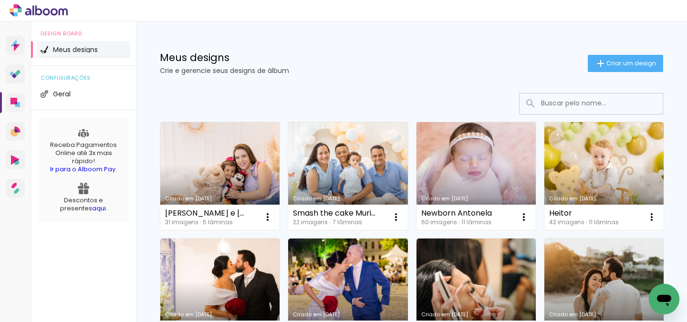
click at [475, 170] on link "Criado em [DATE]" at bounding box center [476, 176] width 119 height 108
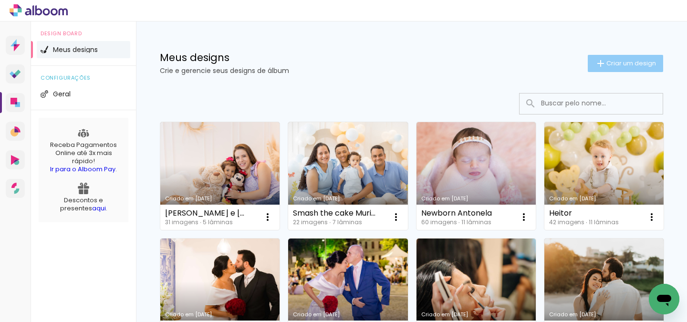
click at [612, 66] on span "Criar um design" at bounding box center [631, 63] width 50 height 6
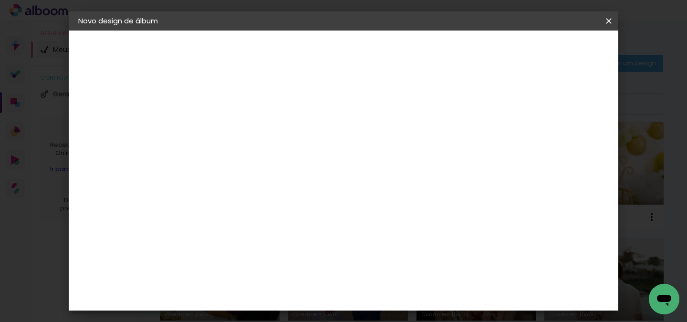
click at [234, 123] on input at bounding box center [234, 128] width 0 height 15
type input "d"
type input "Dia das maes magdale"
type paper-input "Dia das maes magdale"
click at [0, 0] on slot "Avançar" at bounding box center [0, 0] width 0 height 0
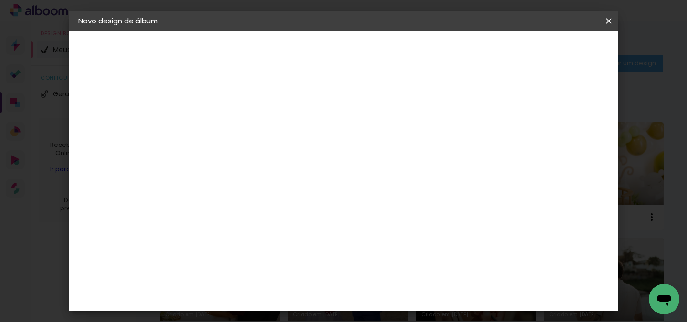
scroll to position [1534, 0]
click at [310, 286] on paper-item "Matias Encadernações" at bounding box center [258, 298] width 103 height 25
click at [427, 62] on header "Fornecedor Escolha um fornecedor ou avance com o tamanho livre. Voltar Avançar" at bounding box center [310, 59] width 234 height 57
click at [0, 0] on slot "Avançar" at bounding box center [0, 0] width 0 height 0
click at [271, 159] on input "text" at bounding box center [252, 166] width 37 height 15
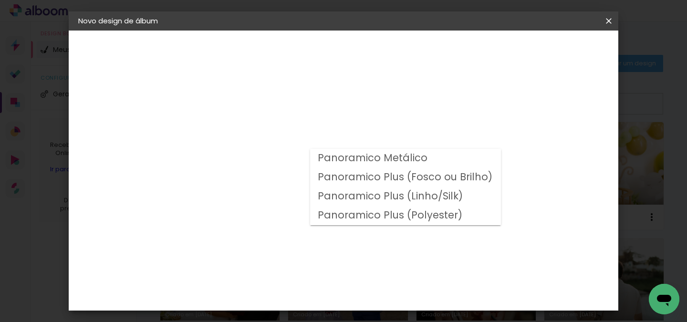
click at [0, 0] on slot "Panoramico Plus (Linho/Silk)" at bounding box center [0, 0] width 0 height 0
type input "Panoramico Plus (Linho/Silk)"
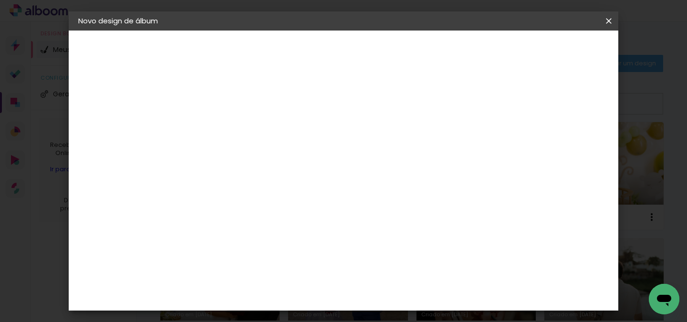
scroll to position [309, 0]
click at [0, 0] on slot "Avançar" at bounding box center [0, 0] width 0 height 0
click at [443, 52] on span "Iniciar design" at bounding box center [425, 53] width 36 height 13
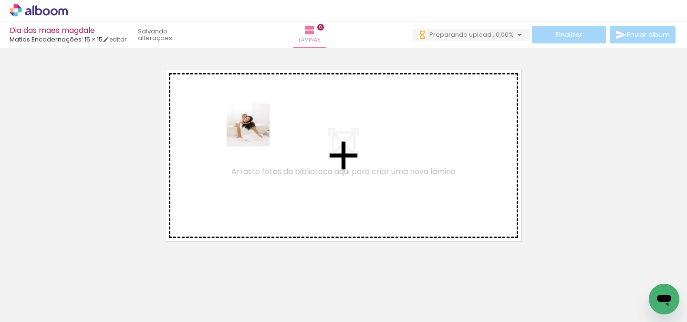
drag, startPoint x: 105, startPoint y: 291, endPoint x: 255, endPoint y: 132, distance: 218.4
click at [255, 132] on quentale-workspace at bounding box center [343, 161] width 687 height 322
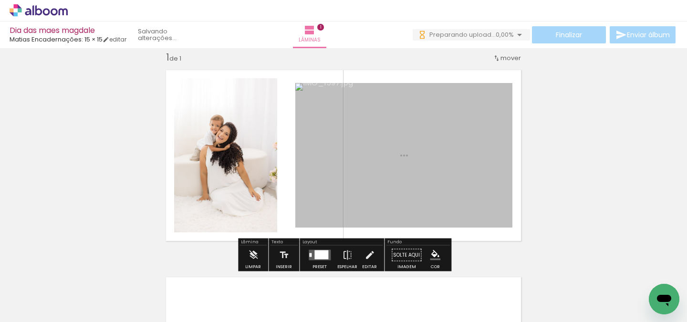
drag, startPoint x: 171, startPoint y: 291, endPoint x: 401, endPoint y: 171, distance: 259.1
click at [401, 171] on quentale-workspace at bounding box center [343, 161] width 687 height 322
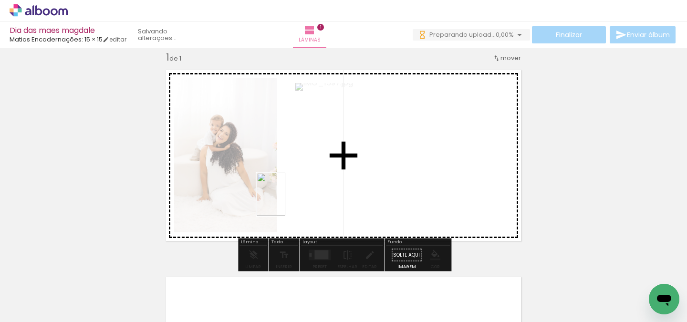
drag, startPoint x: 216, startPoint y: 302, endPoint x: 285, endPoint y: 201, distance: 122.8
click at [285, 201] on quentale-workspace at bounding box center [343, 161] width 687 height 322
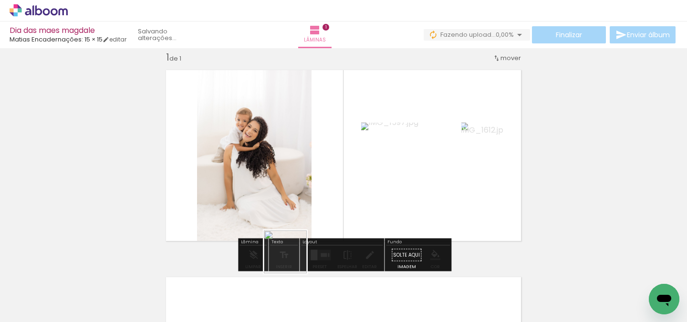
drag, startPoint x: 271, startPoint y: 299, endPoint x: 368, endPoint y: 166, distance: 164.4
click at [368, 166] on quentale-workspace at bounding box center [343, 161] width 687 height 322
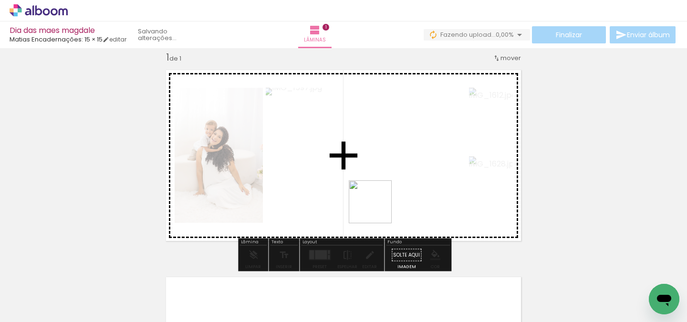
drag, startPoint x: 318, startPoint y: 301, endPoint x: 384, endPoint y: 196, distance: 124.2
click at [384, 196] on quentale-workspace at bounding box center [343, 161] width 687 height 322
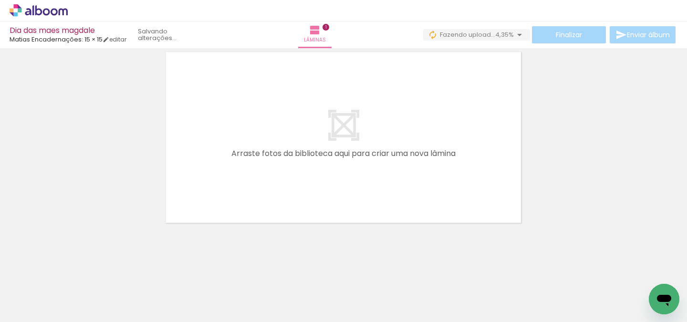
scroll to position [237, 0]
drag, startPoint x: 368, startPoint y: 296, endPoint x: 297, endPoint y: 182, distance: 134.4
click at [297, 182] on quentale-workspace at bounding box center [343, 161] width 687 height 322
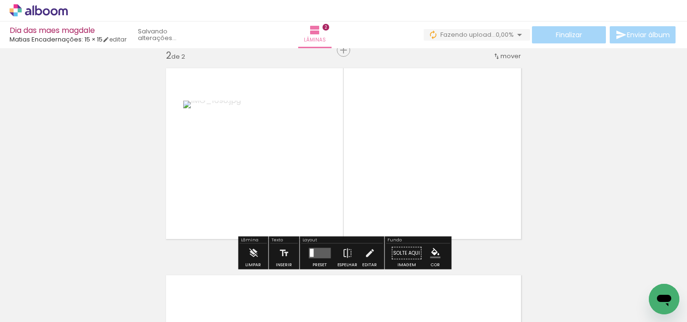
scroll to position [219, 0]
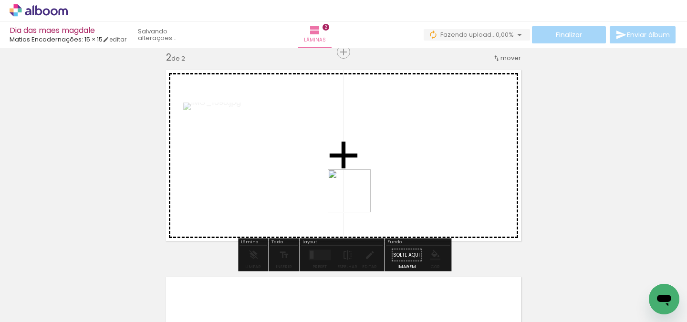
drag, startPoint x: 420, startPoint y: 287, endPoint x: 339, endPoint y: 187, distance: 129.2
click at [339, 187] on quentale-workspace at bounding box center [343, 161] width 687 height 322
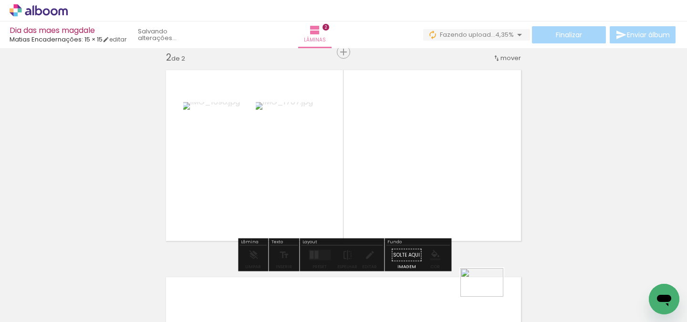
drag, startPoint x: 484, startPoint y: 292, endPoint x: 489, endPoint y: 320, distance: 28.6
click at [78, 320] on iron-horizontal-list at bounding box center [68, 292] width 19 height 60
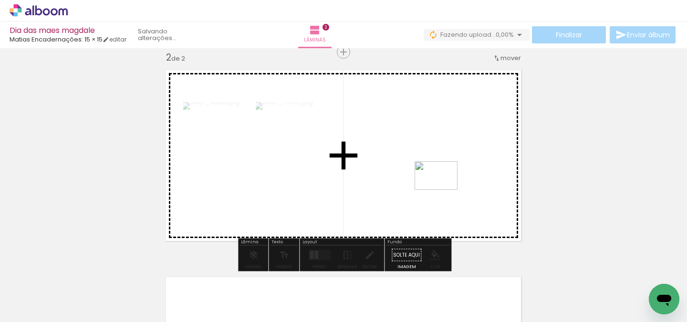
drag, startPoint x: 585, startPoint y: 302, endPoint x: 443, endPoint y: 189, distance: 181.4
click at [443, 189] on quentale-workspace at bounding box center [343, 161] width 687 height 322
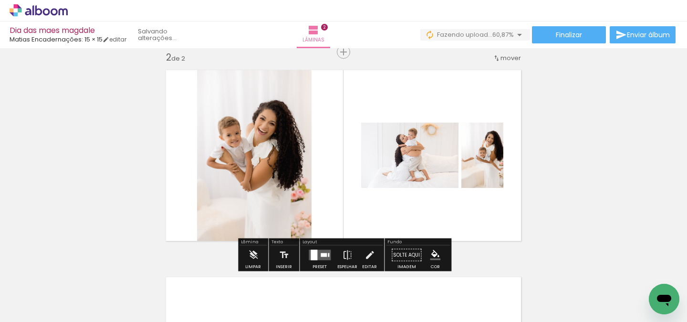
scroll to position [0, 0]
click at [321, 256] on div at bounding box center [324, 255] width 6 height 4
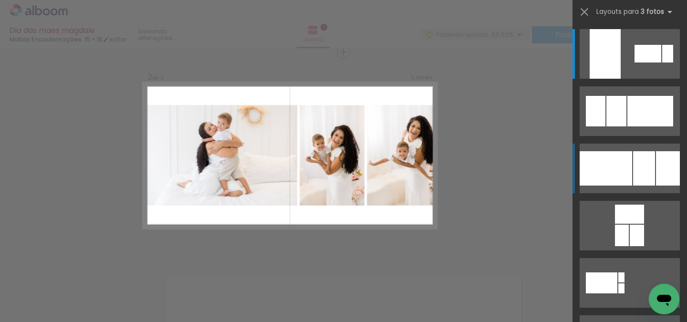
click at [616, 173] on div at bounding box center [606, 168] width 52 height 34
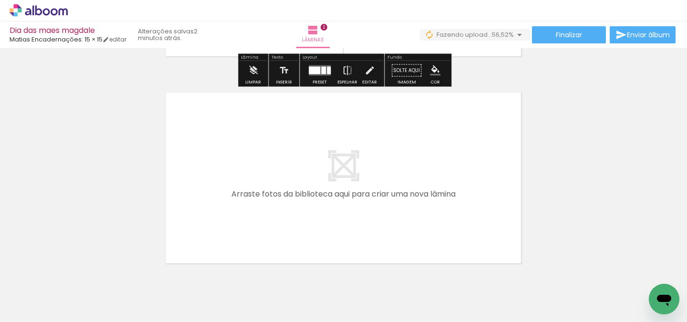
scroll to position [435, 0]
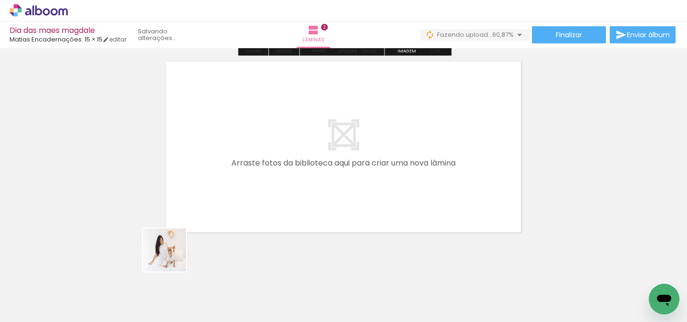
click at [212, 198] on quentale-workspace at bounding box center [343, 161] width 687 height 322
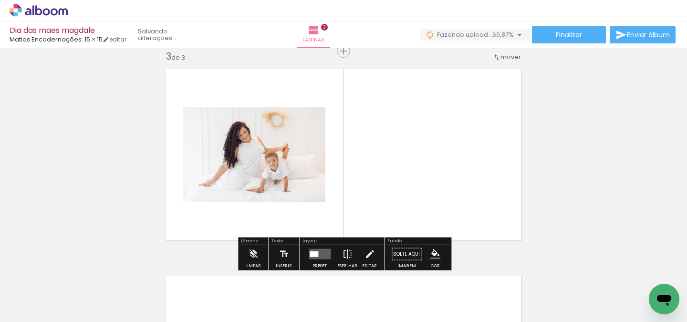
scroll to position [426, 0]
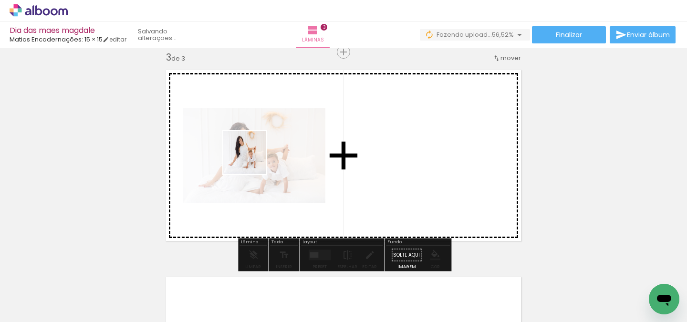
drag, startPoint x: 218, startPoint y: 281, endPoint x: 254, endPoint y: 157, distance: 128.9
click at [254, 157] on quentale-workspace at bounding box center [343, 161] width 687 height 322
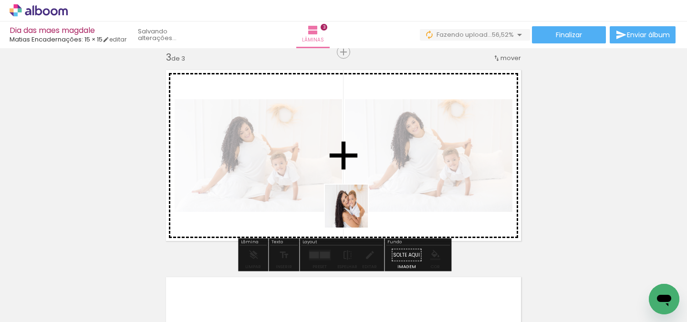
drag, startPoint x: 312, startPoint y: 288, endPoint x: 371, endPoint y: 184, distance: 119.4
click at [371, 184] on quentale-workspace at bounding box center [343, 161] width 687 height 322
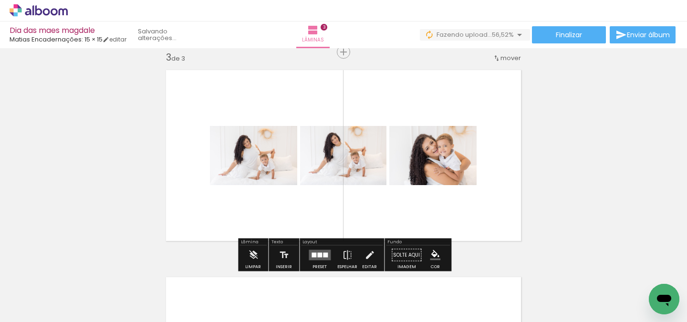
drag, startPoint x: 376, startPoint y: 291, endPoint x: 413, endPoint y: 169, distance: 126.6
click at [413, 169] on quentale-workspace at bounding box center [343, 161] width 687 height 322
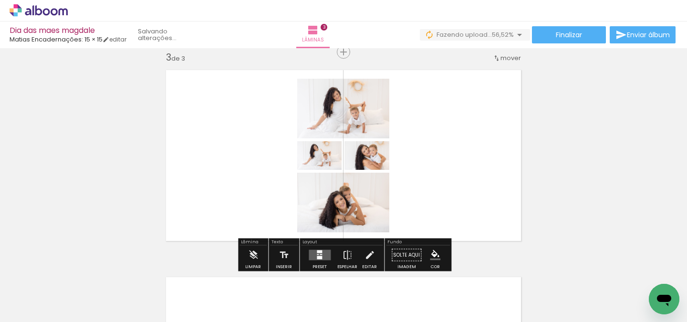
drag, startPoint x: 410, startPoint y: 288, endPoint x: 422, endPoint y: 191, distance: 97.1
click at [422, 191] on quentale-workspace at bounding box center [343, 161] width 687 height 322
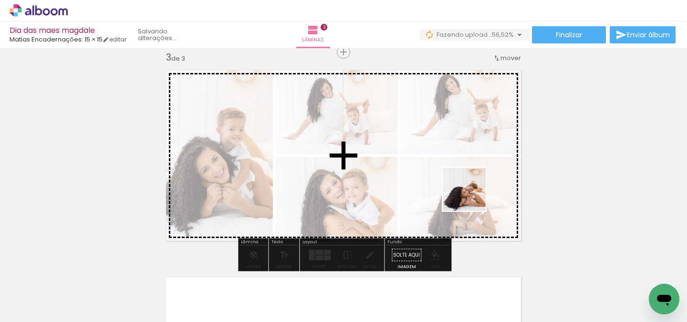
drag, startPoint x: 468, startPoint y: 298, endPoint x: 474, endPoint y: 185, distance: 112.8
click at [474, 185] on quentale-workspace at bounding box center [343, 161] width 687 height 322
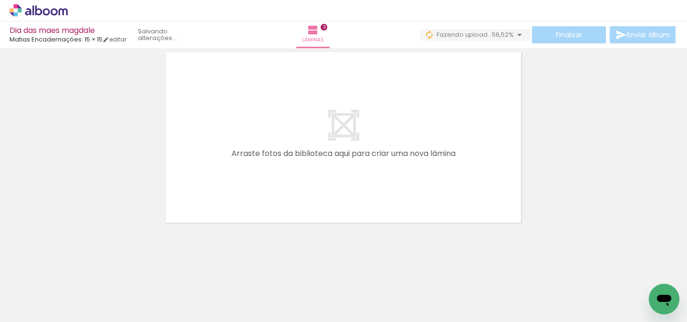
scroll to position [0, 0]
drag, startPoint x: 238, startPoint y: 303, endPoint x: 253, endPoint y: 157, distance: 146.8
click at [253, 157] on quentale-workspace at bounding box center [343, 161] width 687 height 322
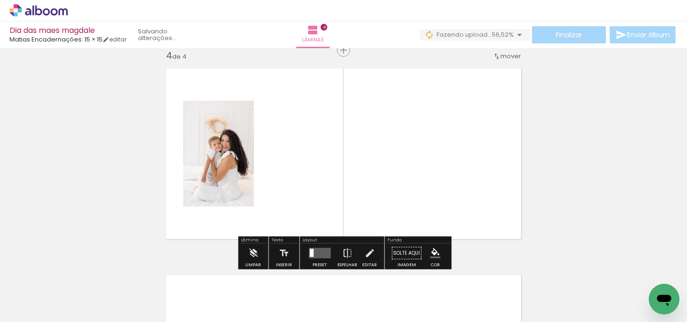
scroll to position [633, 0]
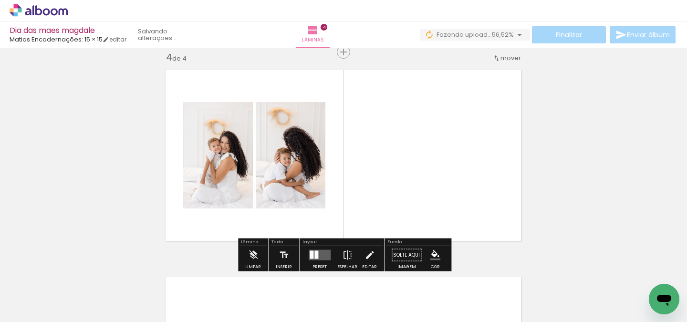
drag, startPoint x: 293, startPoint y: 297, endPoint x: 295, endPoint y: 158, distance: 138.9
click at [295, 158] on quentale-workspace at bounding box center [343, 161] width 687 height 322
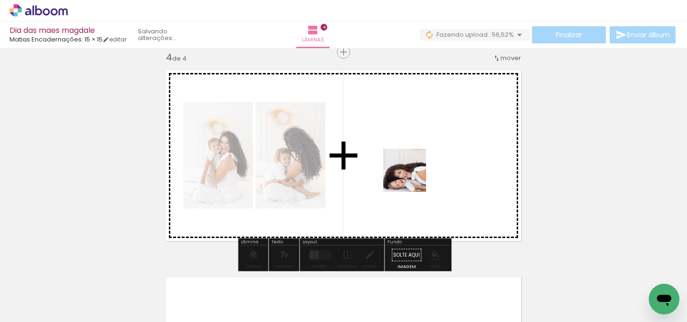
drag, startPoint x: 349, startPoint y: 310, endPoint x: 423, endPoint y: 164, distance: 163.9
click at [423, 164] on quentale-workspace at bounding box center [343, 161] width 687 height 322
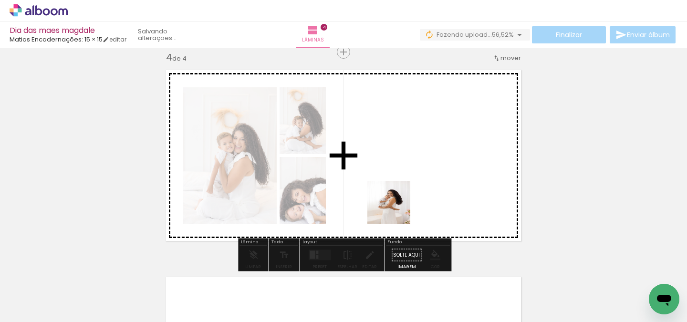
drag, startPoint x: 391, startPoint y: 296, endPoint x: 396, endPoint y: 203, distance: 93.2
click at [396, 203] on quentale-workspace at bounding box center [343, 161] width 687 height 322
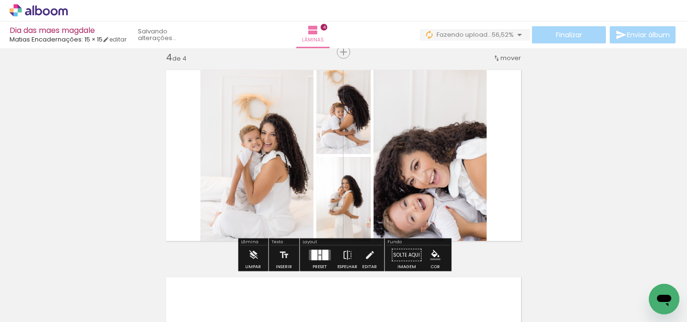
click at [324, 253] on div at bounding box center [325, 255] width 6 height 10
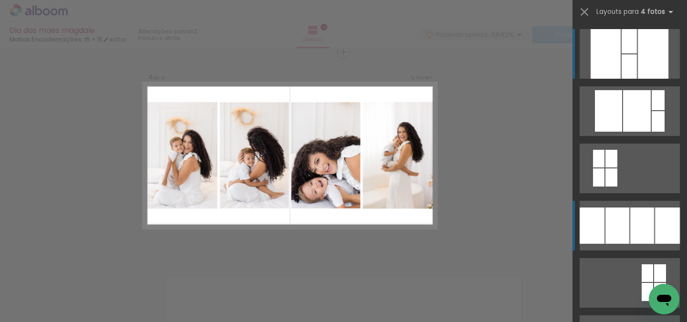
click at [626, 219] on div at bounding box center [617, 226] width 24 height 36
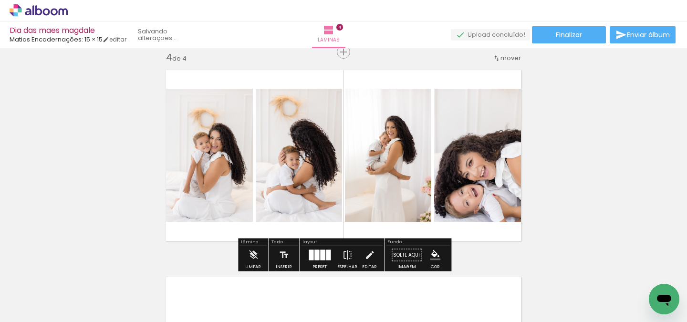
drag, startPoint x: 403, startPoint y: 188, endPoint x: 468, endPoint y: 178, distance: 65.2
click at [0, 0] on slot at bounding box center [0, 0] width 0 height 0
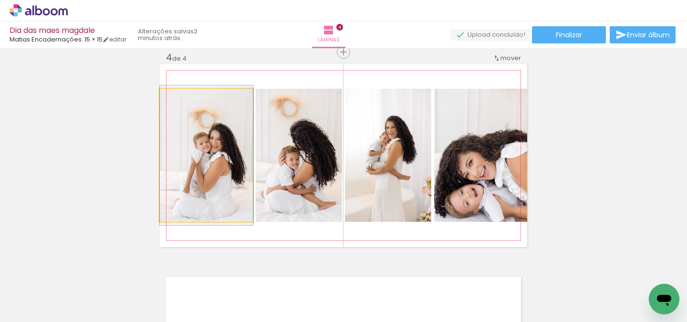
drag, startPoint x: 235, startPoint y: 174, endPoint x: 303, endPoint y: 172, distance: 67.8
click at [0, 0] on slot at bounding box center [0, 0] width 0 height 0
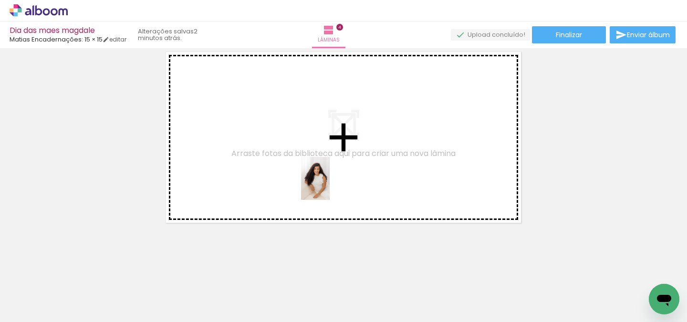
drag, startPoint x: 457, startPoint y: 289, endPoint x: 328, endPoint y: 181, distance: 168.3
click at [328, 181] on quentale-workspace at bounding box center [343, 161] width 687 height 322
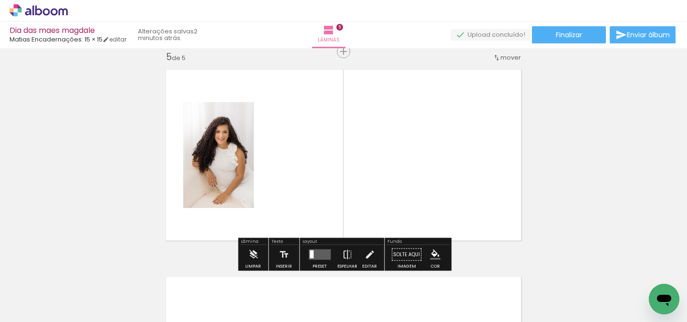
scroll to position [840, 0]
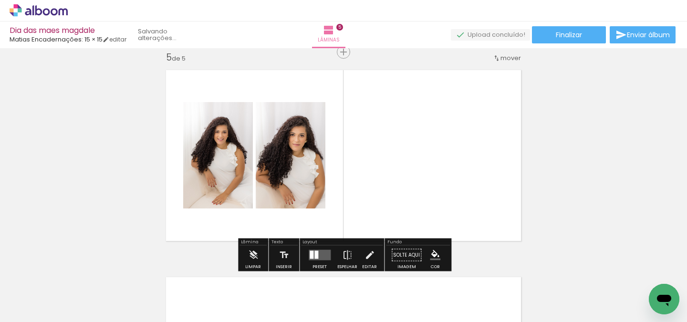
drag, startPoint x: 505, startPoint y: 314, endPoint x: 301, endPoint y: 210, distance: 229.2
click at [301, 210] on quentale-workspace at bounding box center [343, 161] width 687 height 322
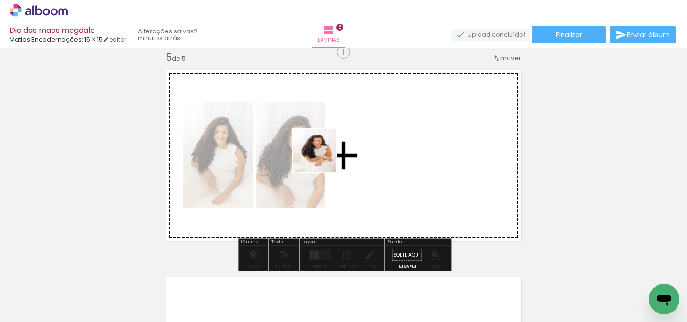
drag, startPoint x: 542, startPoint y: 288, endPoint x: 318, endPoint y: 155, distance: 260.4
click at [318, 155] on quentale-workspace at bounding box center [343, 161] width 687 height 322
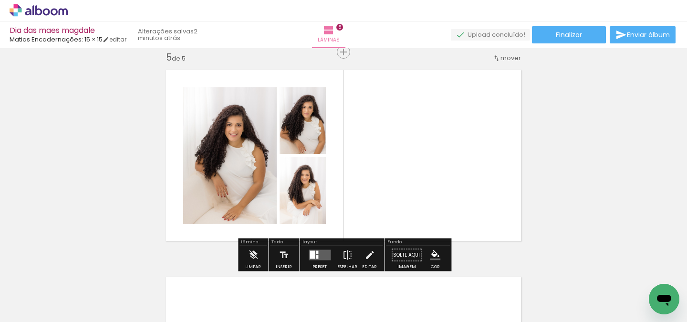
drag, startPoint x: 606, startPoint y: 285, endPoint x: 482, endPoint y: 195, distance: 153.5
click at [482, 195] on quentale-workspace at bounding box center [343, 161] width 687 height 322
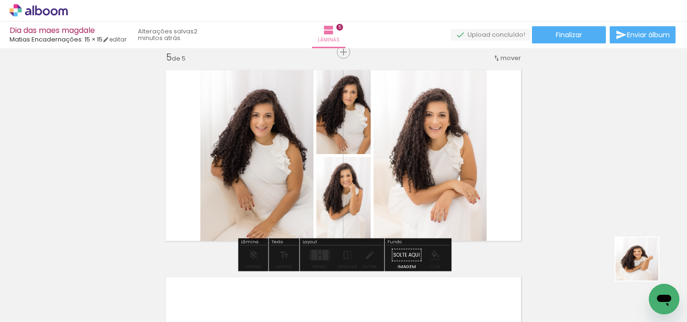
drag, startPoint x: 658, startPoint y: 276, endPoint x: 540, endPoint y: 210, distance: 135.2
click at [540, 210] on quentale-workspace at bounding box center [343, 161] width 687 height 322
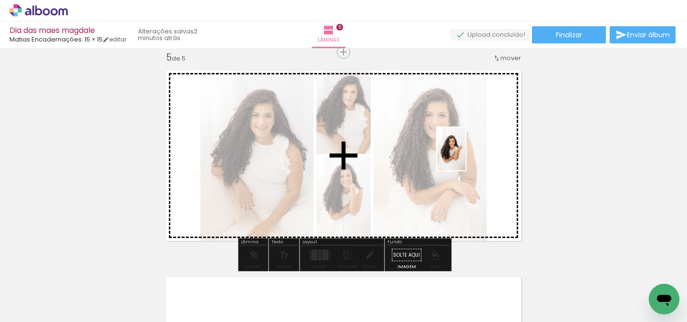
drag, startPoint x: 651, startPoint y: 271, endPoint x: 466, endPoint y: 156, distance: 218.4
click at [466, 156] on quentale-workspace at bounding box center [343, 161] width 687 height 322
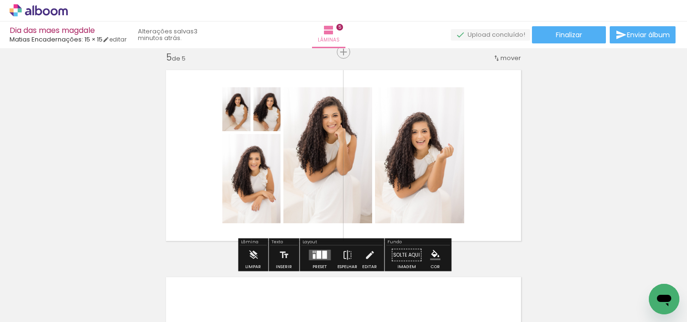
click at [325, 252] on quentale-layouter at bounding box center [320, 255] width 22 height 10
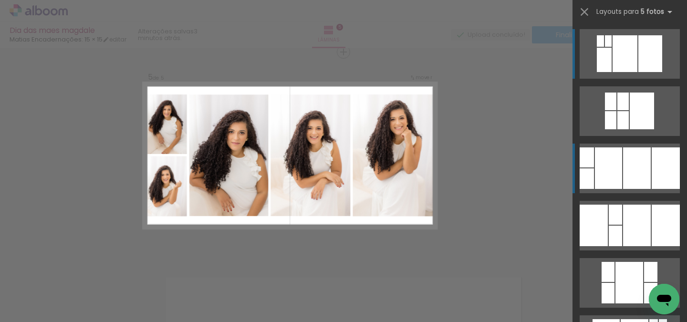
click at [648, 166] on div at bounding box center [637, 168] width 28 height 42
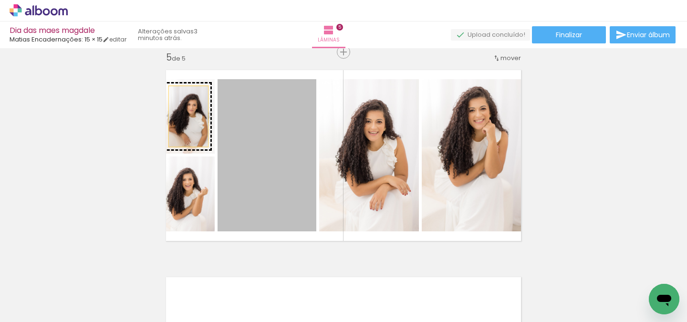
drag, startPoint x: 295, startPoint y: 185, endPoint x: 190, endPoint y: 116, distance: 125.2
click at [0, 0] on slot at bounding box center [0, 0] width 0 height 0
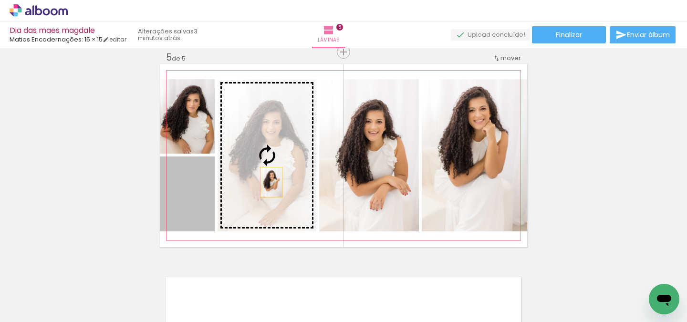
drag, startPoint x: 204, startPoint y: 214, endPoint x: 274, endPoint y: 182, distance: 77.7
click at [0, 0] on slot at bounding box center [0, 0] width 0 height 0
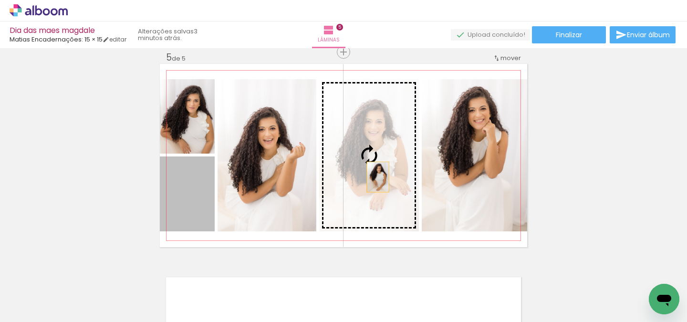
drag, startPoint x: 177, startPoint y: 219, endPoint x: 378, endPoint y: 177, distance: 204.9
click at [0, 0] on slot at bounding box center [0, 0] width 0 height 0
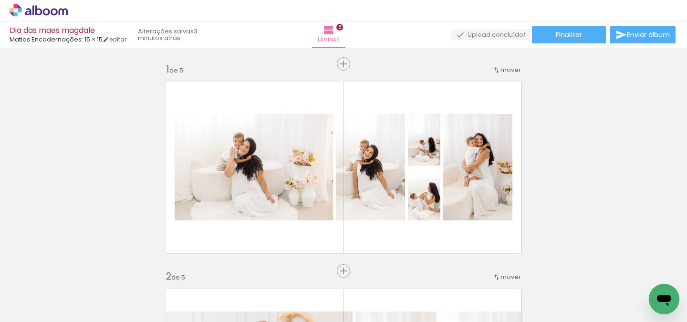
scroll to position [0, 0]
click at [584, 33] on paper-button "Finalizar" at bounding box center [569, 34] width 74 height 17
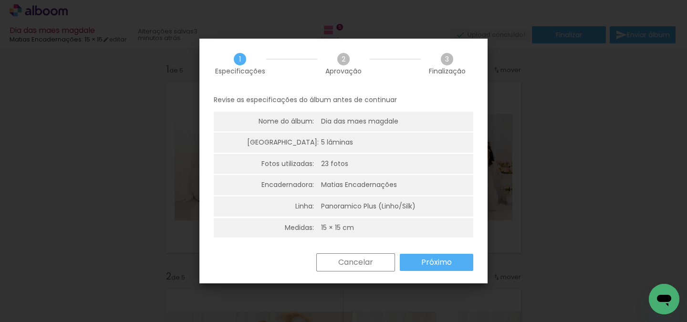
click at [455, 261] on paper-button "Próximo" at bounding box center [436, 262] width 73 height 17
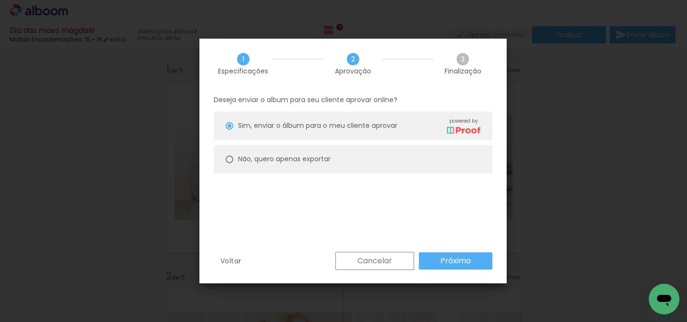
click at [315, 145] on paper-radio-button "Não, quero apenas exportar" at bounding box center [353, 159] width 279 height 29
type paper-radio-button "on"
click at [0, 0] on slot "Não, quero apenas exportar" at bounding box center [0, 0] width 0 height 0
click at [0, 0] on slot "Próximo" at bounding box center [0, 0] width 0 height 0
type input "Alta, 300 DPI"
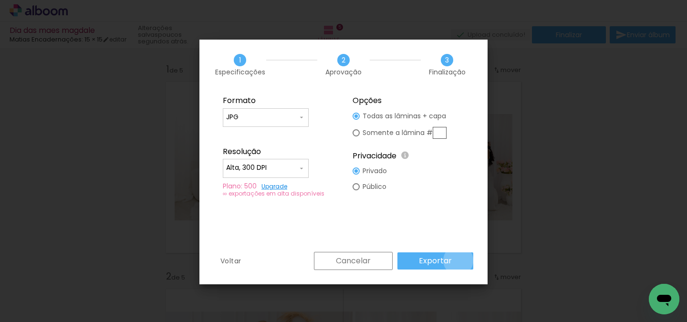
click at [460, 261] on paper-button "Exportar" at bounding box center [435, 260] width 76 height 17
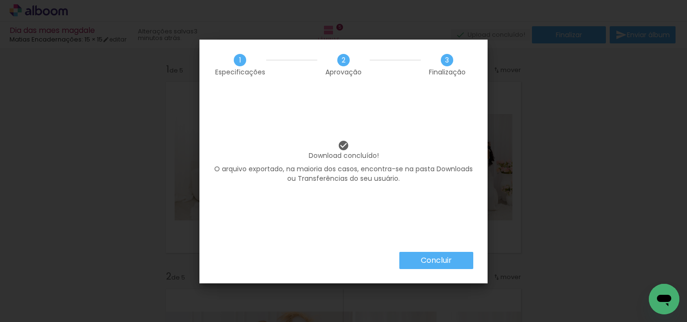
click at [446, 266] on paper-button "Concluir" at bounding box center [436, 260] width 74 height 17
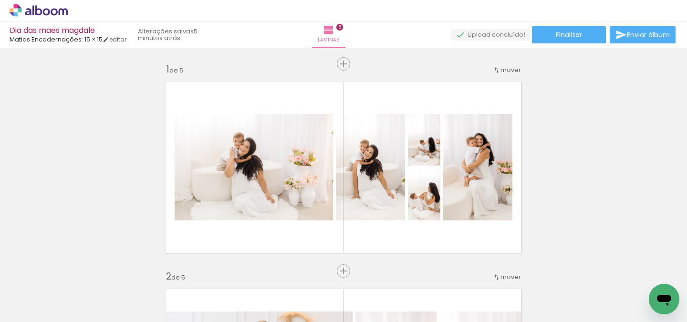
click at [292, 1] on div "› Editor de álbum" at bounding box center [343, 10] width 687 height 21
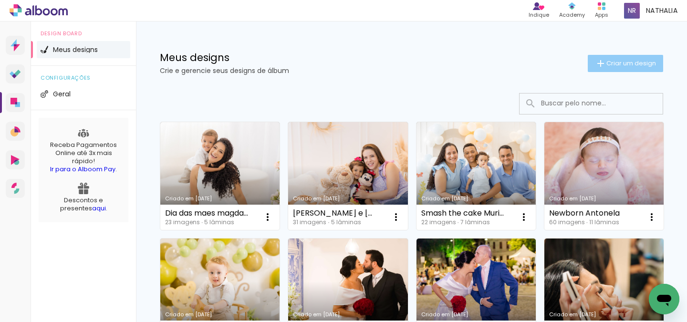
click at [610, 61] on span "Criar um design" at bounding box center [631, 63] width 50 height 6
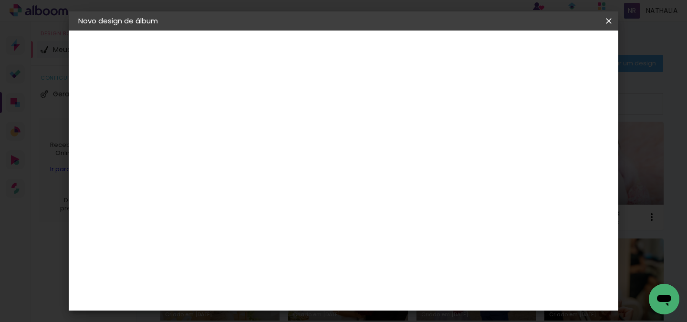
click at [234, 125] on input at bounding box center [234, 128] width 0 height 15
type input "DIA DAS MAES HELLEN RUY"
type paper-input "DIA DAS MAES HELLEN RUY"
click at [0, 0] on slot "Avançar" at bounding box center [0, 0] width 0 height 0
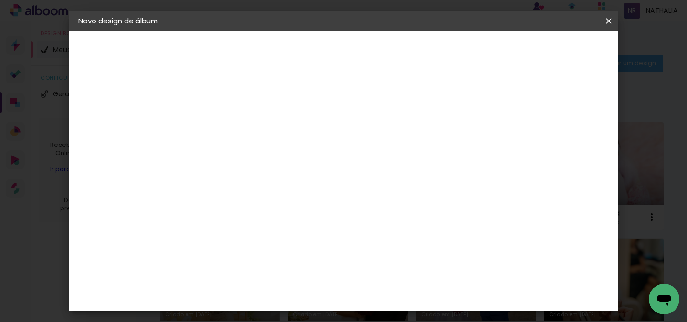
click at [287, 272] on div "Matias Encadernações" at bounding box center [257, 279] width 59 height 15
click at [413, 43] on paper-button "Avançar" at bounding box center [389, 50] width 47 height 16
click at [271, 159] on input "text" at bounding box center [252, 166] width 37 height 15
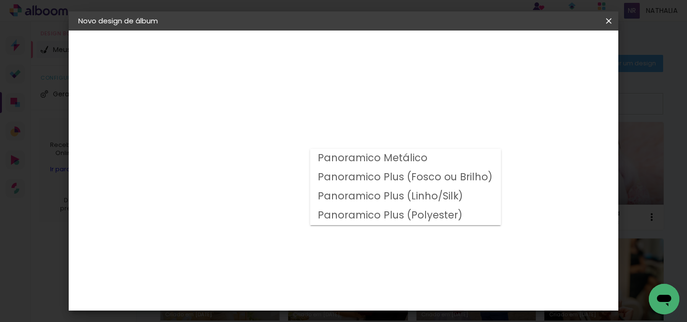
click at [0, 0] on slot "Panoramico Plus (Linho/Silk)" at bounding box center [0, 0] width 0 height 0
type input "Panoramico Plus (Linho/Silk)"
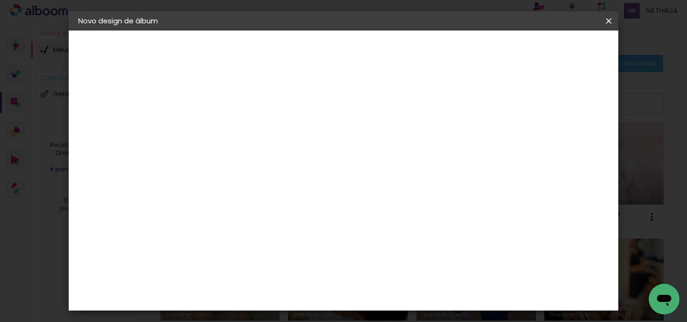
scroll to position [267, 0]
click at [0, 0] on slot "Avançar" at bounding box center [0, 0] width 0 height 0
click at [443, 48] on span "Iniciar design" at bounding box center [425, 53] width 36 height 13
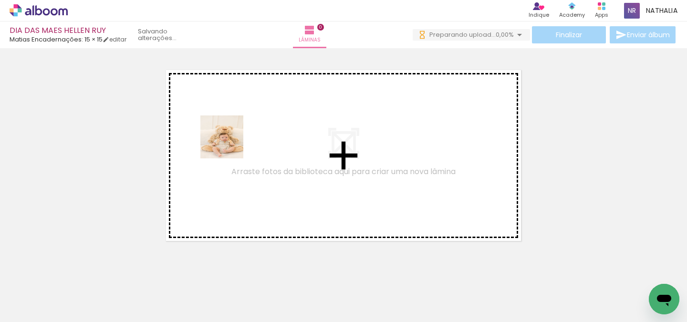
drag, startPoint x: 101, startPoint y: 301, endPoint x: 238, endPoint y: 140, distance: 211.2
click at [238, 140] on quentale-workspace at bounding box center [343, 161] width 687 height 322
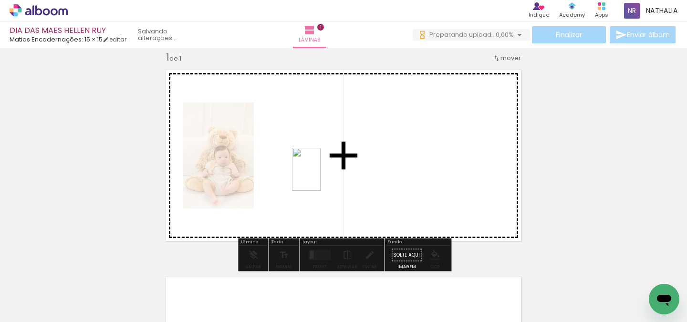
click at [321, 177] on quentale-workspace at bounding box center [343, 161] width 687 height 322
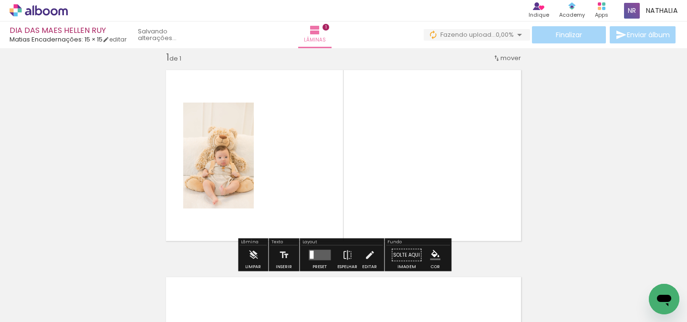
drag, startPoint x: 306, startPoint y: 170, endPoint x: 617, endPoint y: 303, distance: 338.6
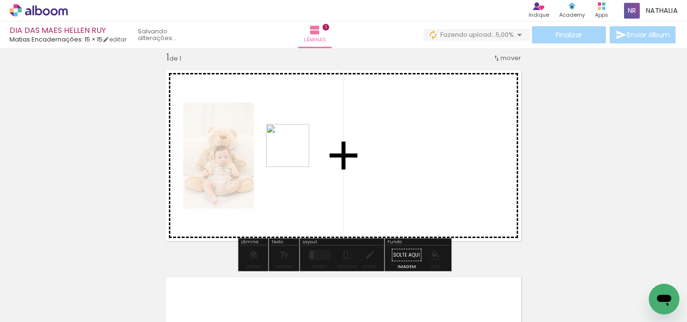
drag, startPoint x: 168, startPoint y: 298, endPoint x: 296, endPoint y: 153, distance: 193.1
click at [296, 153] on quentale-workspace at bounding box center [343, 161] width 687 height 322
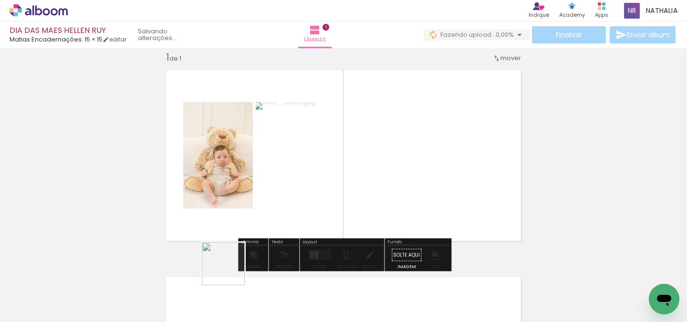
drag, startPoint x: 219, startPoint y: 283, endPoint x: 399, endPoint y: 156, distance: 221.5
click at [399, 156] on quentale-workspace at bounding box center [343, 161] width 687 height 322
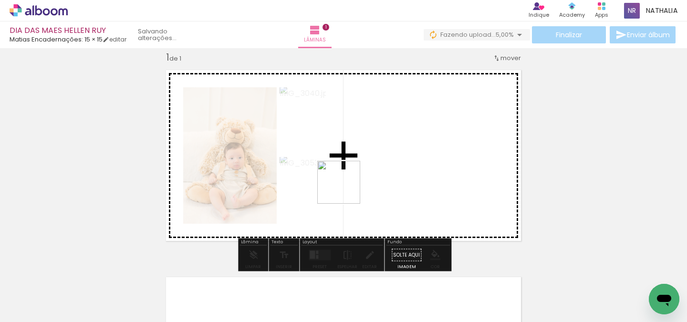
drag, startPoint x: 266, startPoint y: 286, endPoint x: 369, endPoint y: 170, distance: 155.4
click at [369, 170] on quentale-workspace at bounding box center [343, 161] width 687 height 322
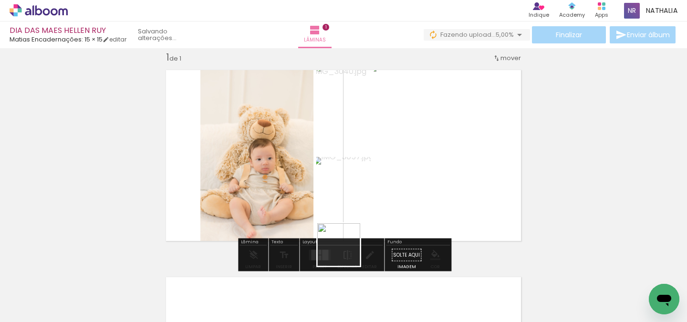
drag, startPoint x: 316, startPoint y: 304, endPoint x: 387, endPoint y: 192, distance: 132.1
click at [387, 192] on quentale-workspace at bounding box center [343, 161] width 687 height 322
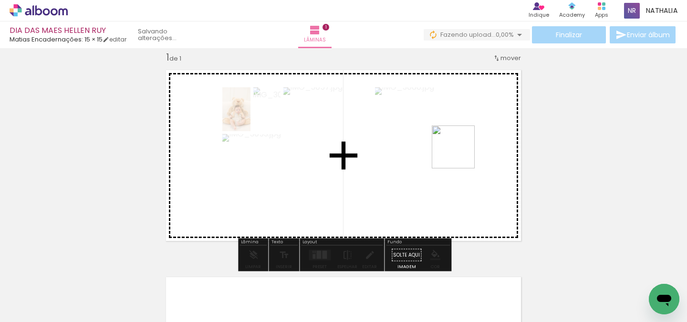
drag, startPoint x: 372, startPoint y: 293, endPoint x: 462, endPoint y: 153, distance: 166.1
click at [462, 153] on quentale-workspace at bounding box center [343, 161] width 687 height 322
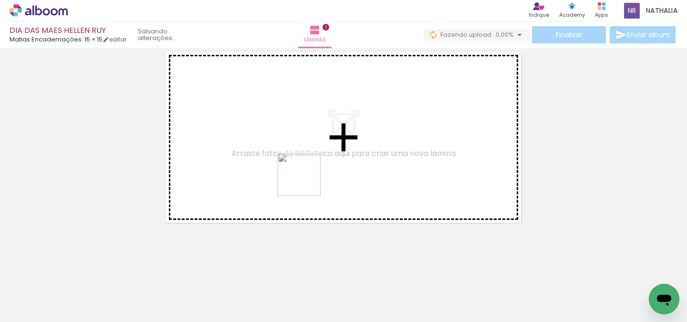
drag, startPoint x: 431, startPoint y: 298, endPoint x: 302, endPoint y: 180, distance: 175.0
click at [302, 180] on quentale-workspace at bounding box center [343, 161] width 687 height 322
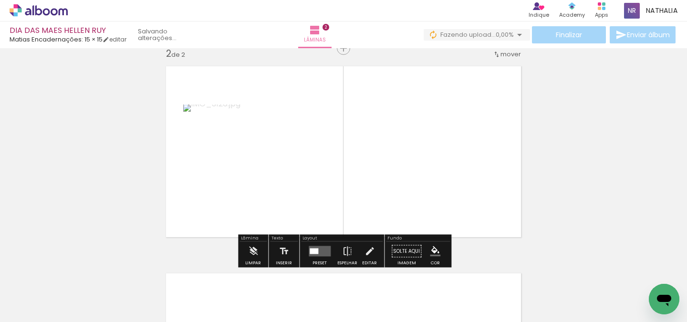
scroll to position [219, 0]
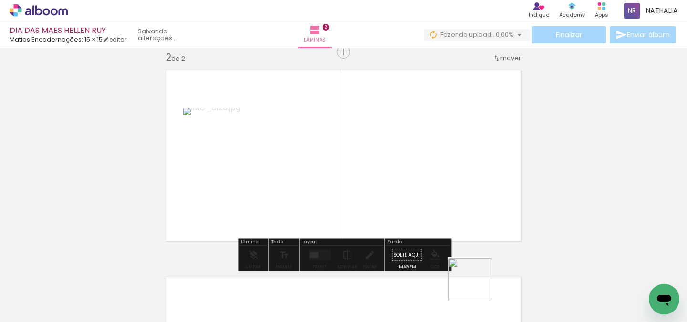
drag, startPoint x: 477, startPoint y: 294, endPoint x: 469, endPoint y: 170, distance: 123.8
click at [469, 170] on quentale-workspace at bounding box center [343, 161] width 687 height 322
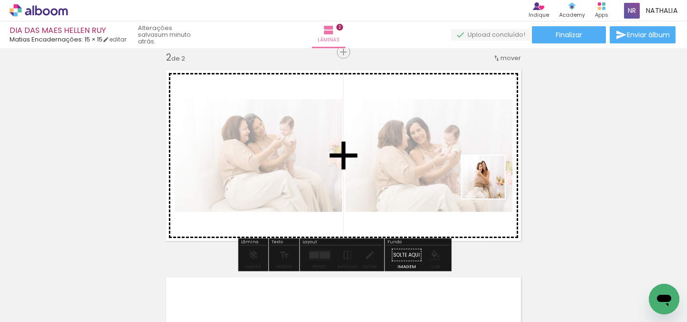
drag, startPoint x: 525, startPoint y: 279, endPoint x: 483, endPoint y: 173, distance: 114.1
click at [483, 173] on quentale-workspace at bounding box center [343, 161] width 687 height 322
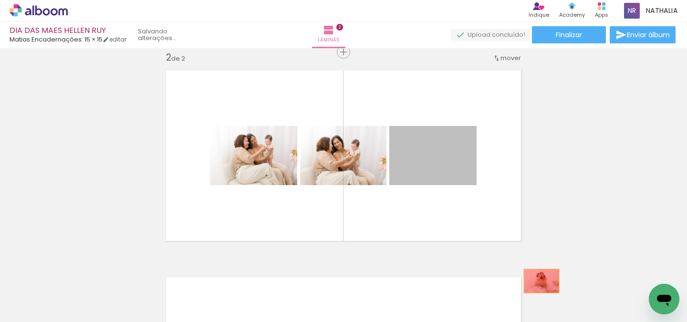
drag, startPoint x: 464, startPoint y: 158, endPoint x: 541, endPoint y: 281, distance: 145.1
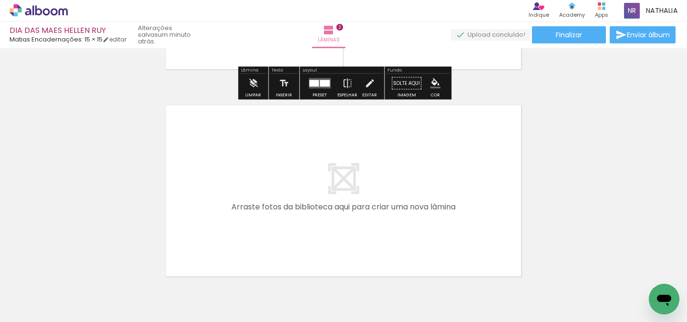
scroll to position [394, 0]
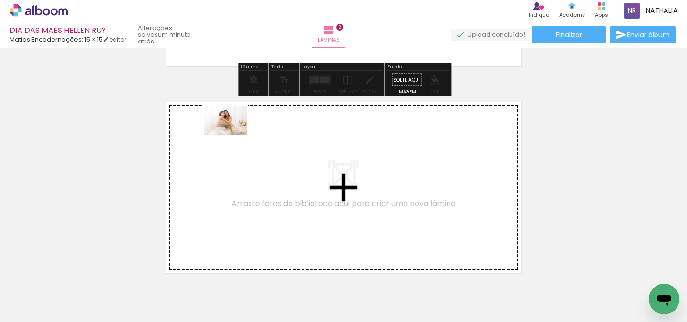
click at [237, 135] on quentale-workspace at bounding box center [343, 161] width 687 height 322
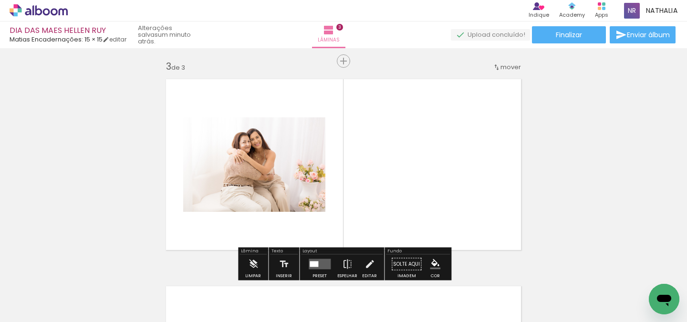
scroll to position [426, 0]
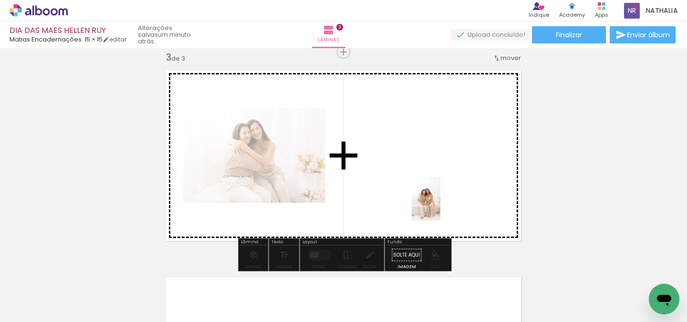
drag, startPoint x: 574, startPoint y: 291, endPoint x: 440, endPoint y: 206, distance: 158.5
click at [440, 206] on quentale-workspace at bounding box center [343, 161] width 687 height 322
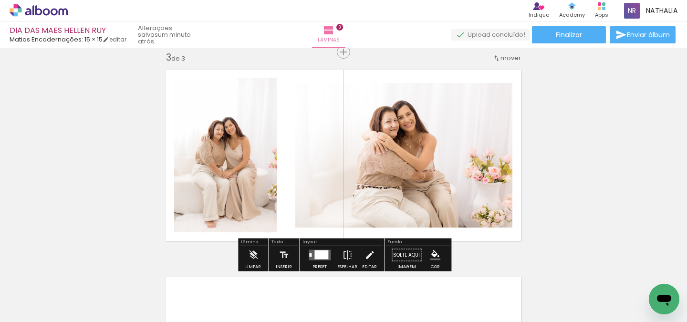
drag, startPoint x: 644, startPoint y: 289, endPoint x: 501, endPoint y: 229, distance: 154.8
click at [501, 229] on quentale-workspace at bounding box center [343, 161] width 687 height 322
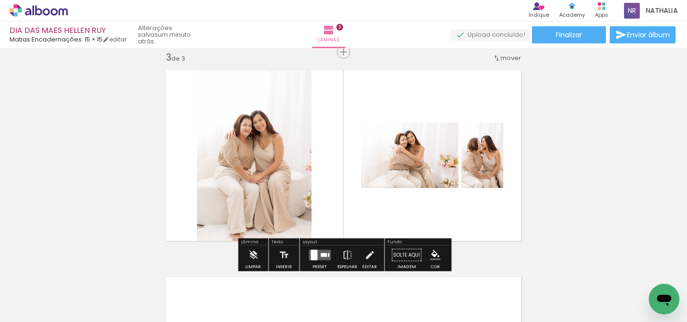
scroll to position [0, 116]
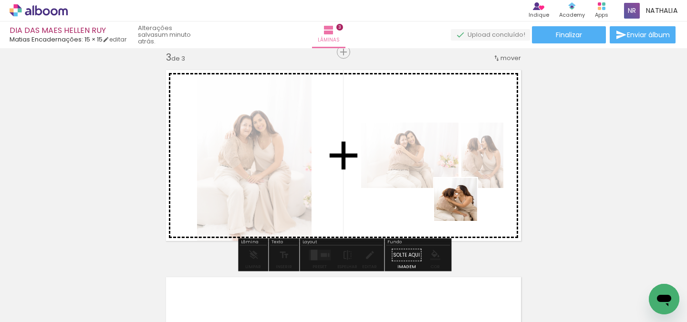
drag, startPoint x: 568, startPoint y: 293, endPoint x: 459, endPoint y: 202, distance: 141.9
click at [459, 202] on quentale-workspace at bounding box center [343, 161] width 687 height 322
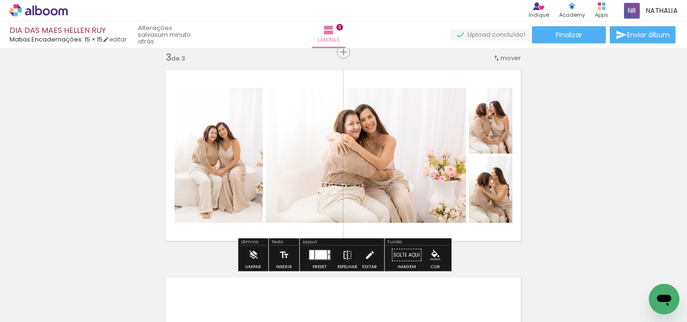
scroll to position [0, 453]
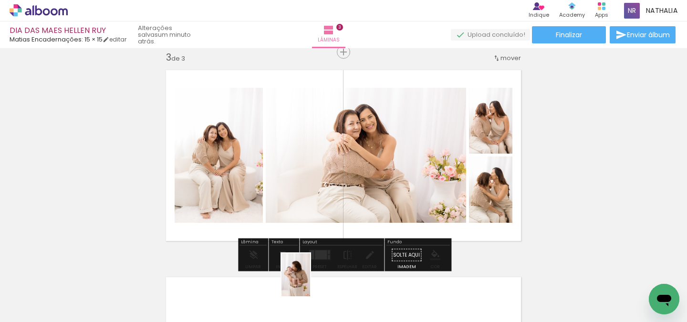
drag, startPoint x: 293, startPoint y: 298, endPoint x: 297, endPoint y: 309, distance: 11.0
click at [297, 309] on div at bounding box center [283, 289] width 31 height 47
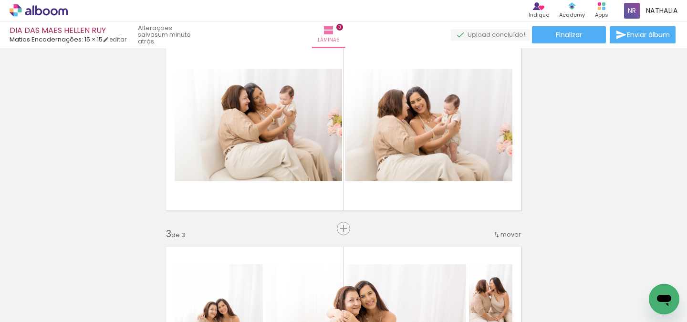
scroll to position [251, 0]
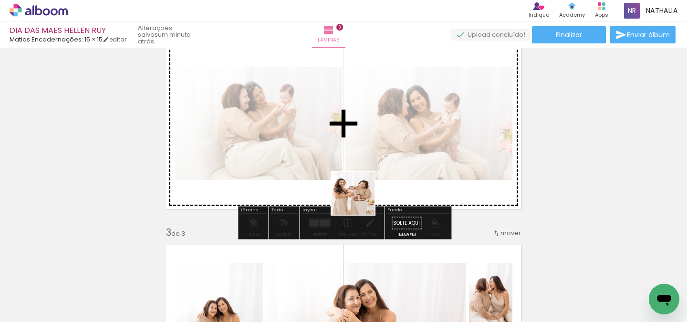
drag, startPoint x: 328, startPoint y: 303, endPoint x: 372, endPoint y: 185, distance: 126.5
click at [372, 185] on quentale-workspace at bounding box center [343, 161] width 687 height 322
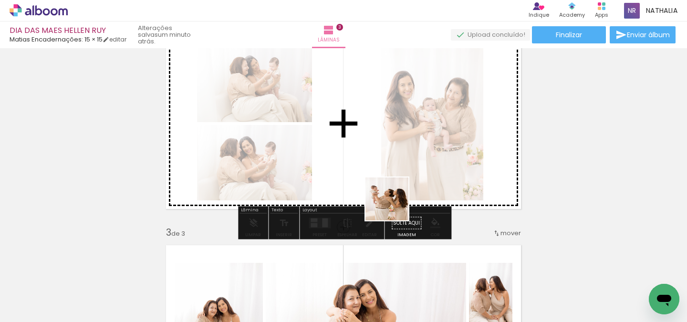
drag, startPoint x: 391, startPoint y: 307, endPoint x: 394, endPoint y: 206, distance: 101.2
click at [394, 206] on quentale-workspace at bounding box center [343, 161] width 687 height 322
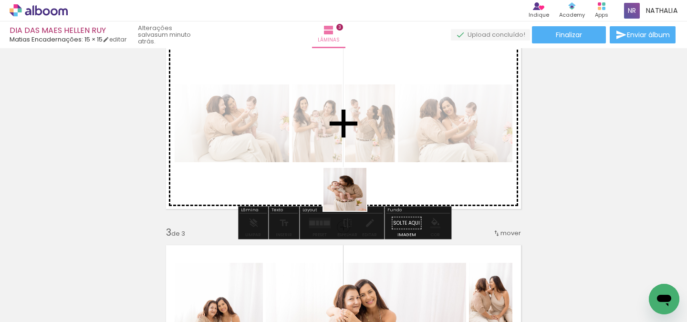
drag, startPoint x: 287, startPoint y: 299, endPoint x: 401, endPoint y: 159, distance: 180.4
click at [401, 159] on quentale-workspace at bounding box center [343, 161] width 687 height 322
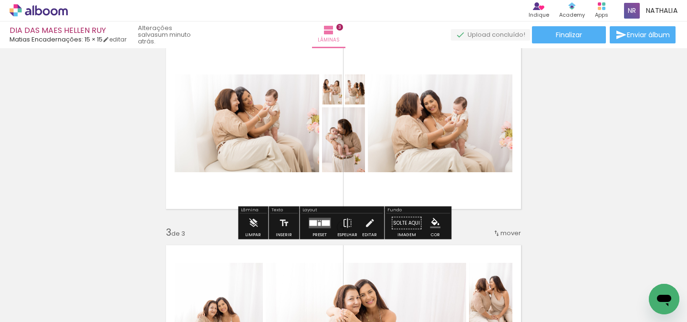
click at [322, 228] on quentale-layouter at bounding box center [320, 223] width 22 height 10
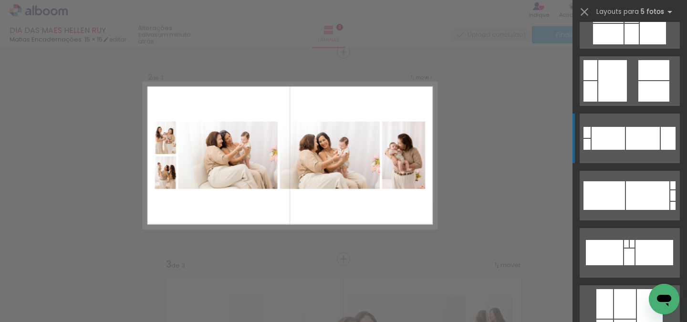
scroll to position [333, 0]
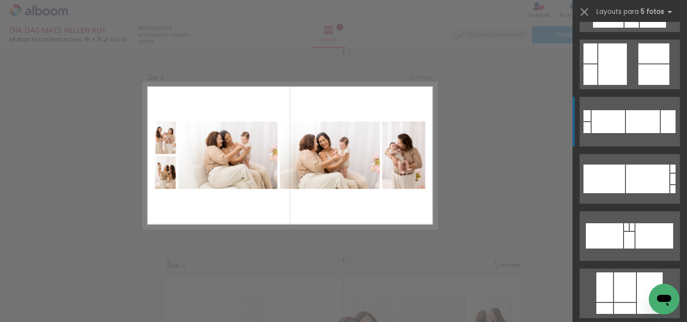
click at [637, 123] on div at bounding box center [643, 121] width 34 height 23
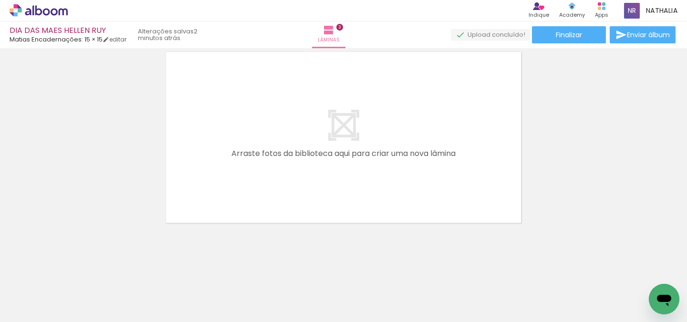
scroll to position [0, 0]
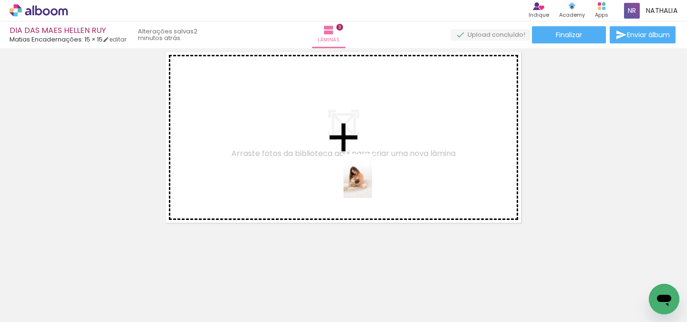
drag, startPoint x: 455, startPoint y: 298, endPoint x: 372, endPoint y: 182, distance: 142.5
click at [372, 182] on quentale-workspace at bounding box center [343, 161] width 687 height 322
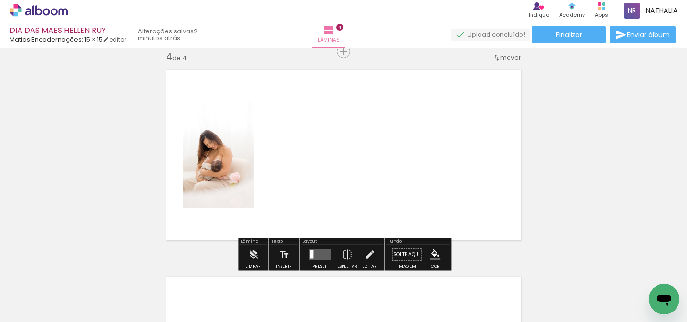
scroll to position [633, 0]
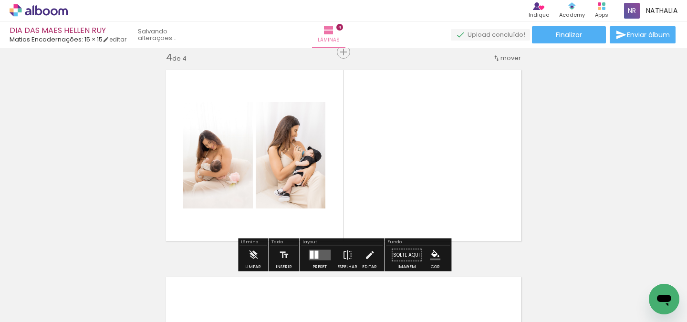
drag, startPoint x: 493, startPoint y: 292, endPoint x: 352, endPoint y: 192, distance: 172.2
click at [352, 192] on quentale-workspace at bounding box center [343, 161] width 687 height 322
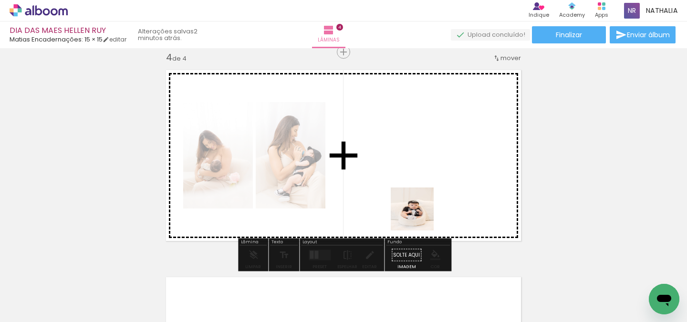
drag, startPoint x: 553, startPoint y: 298, endPoint x: 417, endPoint y: 212, distance: 161.6
click at [417, 212] on quentale-workspace at bounding box center [343, 161] width 687 height 322
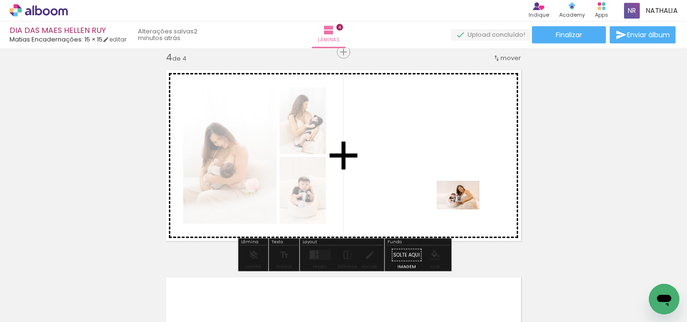
drag, startPoint x: 616, startPoint y: 294, endPoint x: 461, endPoint y: 201, distance: 180.4
click at [461, 201] on quentale-workspace at bounding box center [343, 161] width 687 height 322
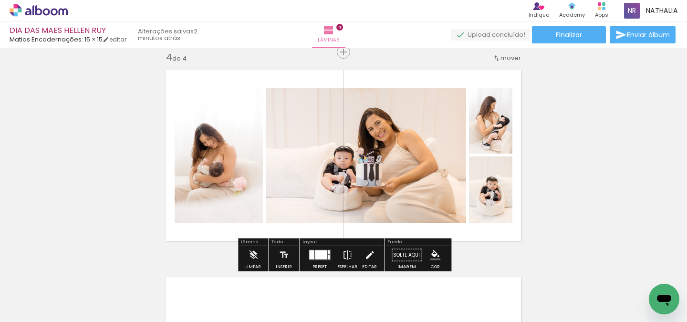
scroll to position [0, 0]
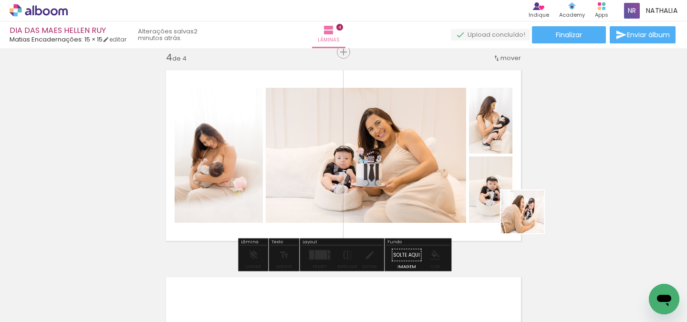
drag, startPoint x: 647, startPoint y: 284, endPoint x: 486, endPoint y: 209, distance: 178.5
click at [486, 209] on quentale-workspace at bounding box center [343, 161] width 687 height 322
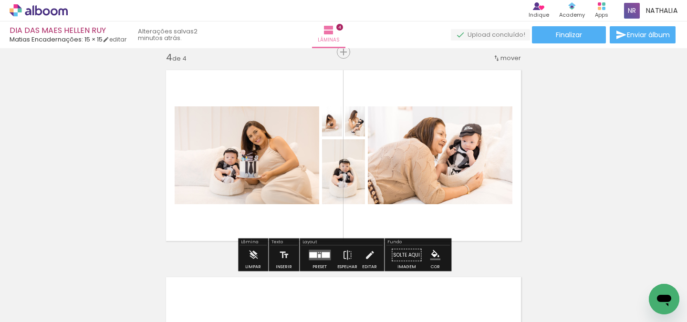
click at [323, 250] on quentale-layouter at bounding box center [320, 255] width 22 height 10
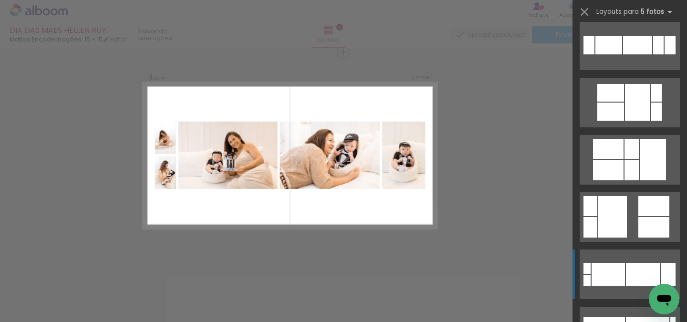
scroll to position [185, 0]
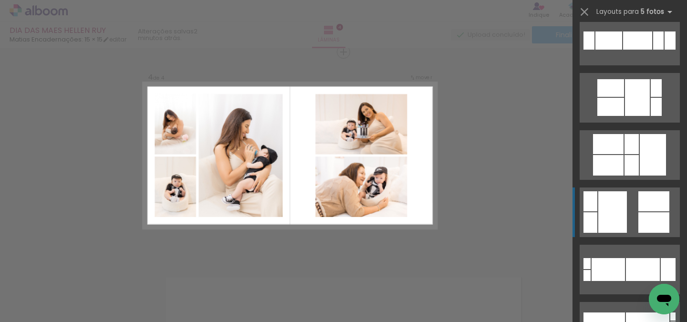
click at [628, 220] on quentale-layouter at bounding box center [630, 213] width 100 height 50
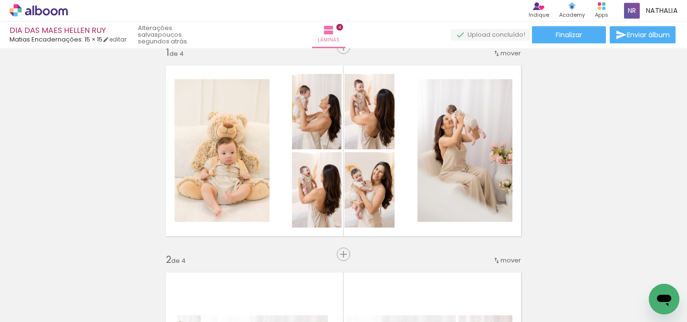
scroll to position [13, 0]
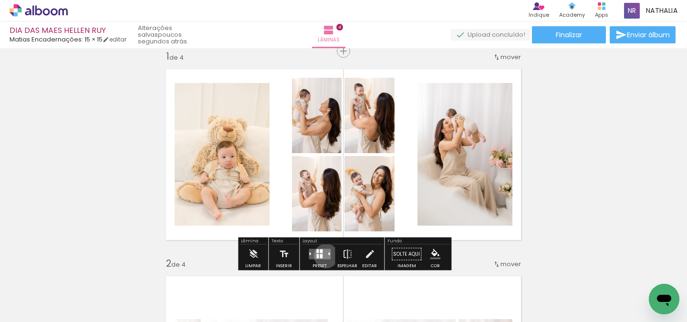
click at [324, 256] on quentale-layouter at bounding box center [320, 254] width 22 height 10
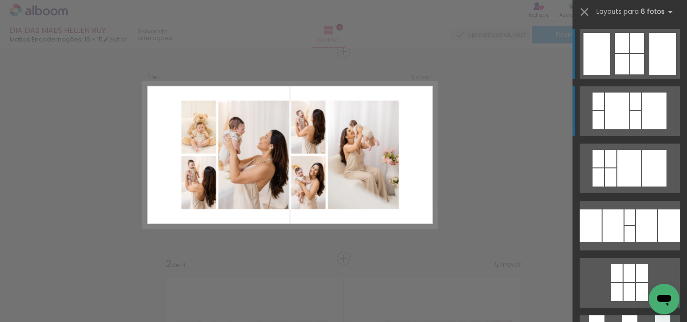
scroll to position [12, 0]
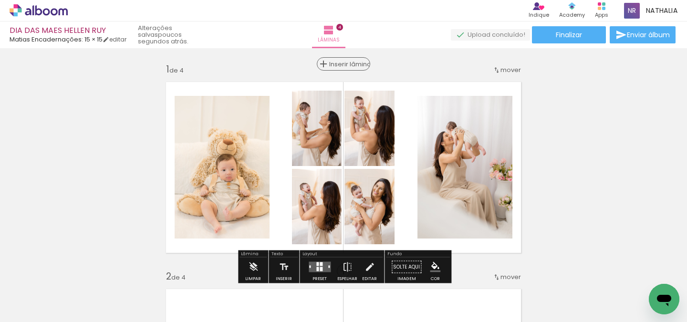
scroll to position [0, 0]
click at [329, 58] on iron-icon at bounding box center [323, 63] width 11 height 11
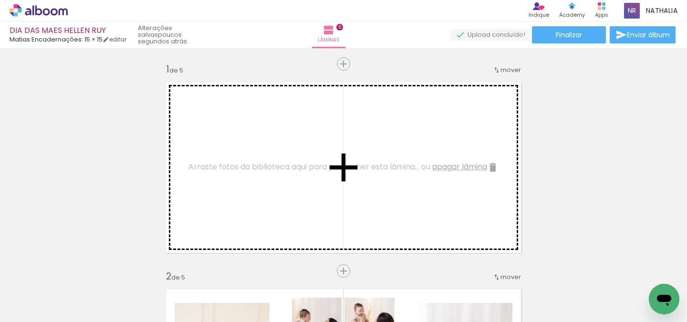
drag, startPoint x: 388, startPoint y: 246, endPoint x: 354, endPoint y: 193, distance: 63.1
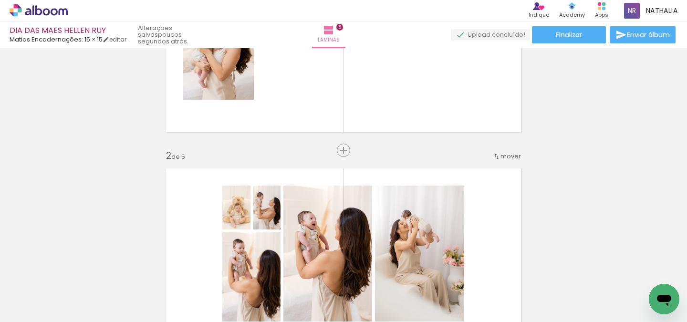
scroll to position [112, 0]
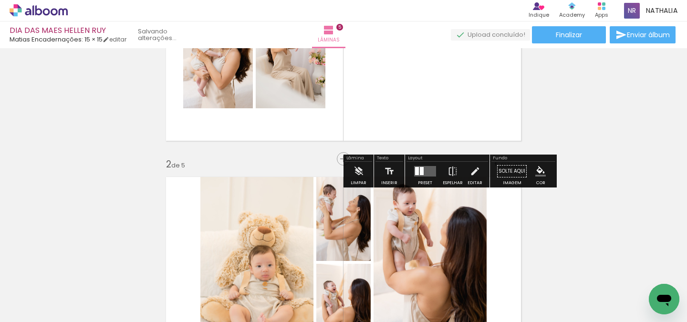
drag, startPoint x: 430, startPoint y: 232, endPoint x: 389, endPoint y: 80, distance: 157.5
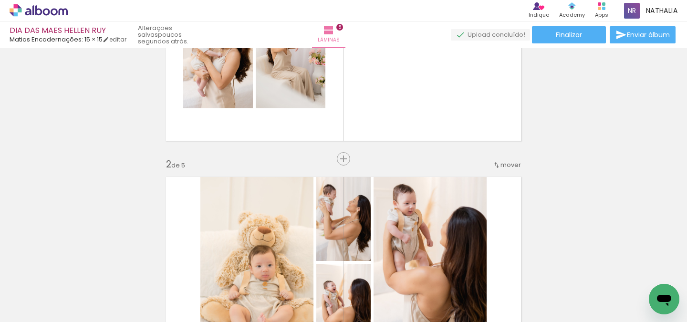
scroll to position [0, 0]
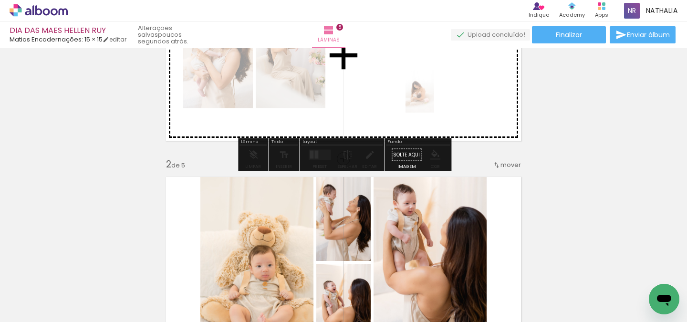
drag, startPoint x: 441, startPoint y: 308, endPoint x: 429, endPoint y: 92, distance: 216.4
click at [429, 92] on quentale-workspace at bounding box center [343, 161] width 687 height 322
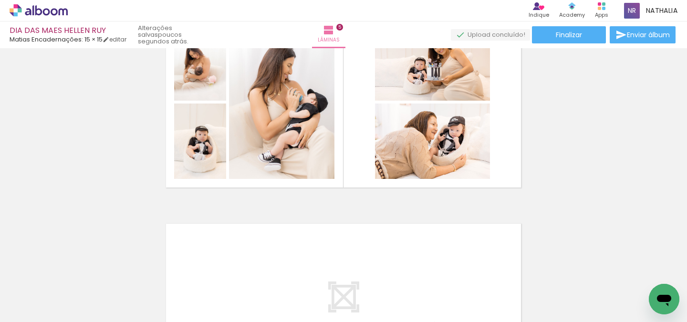
scroll to position [837, 0]
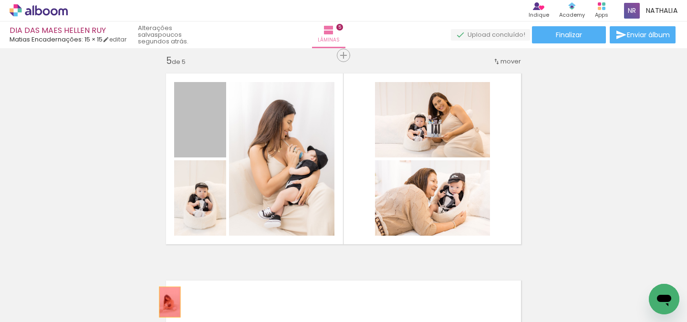
drag, startPoint x: 205, startPoint y: 134, endPoint x: 176, endPoint y: 301, distance: 169.0
click at [176, 301] on quentale-workspace at bounding box center [343, 161] width 687 height 322
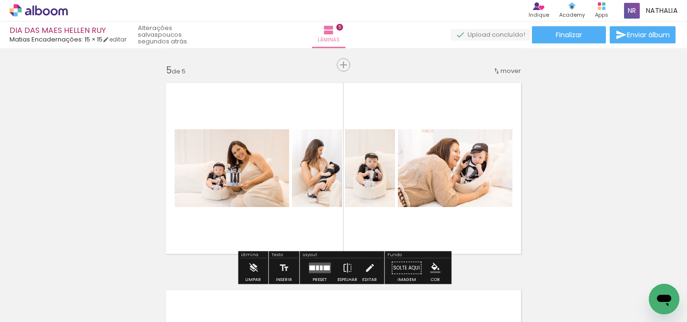
scroll to position [853, 0]
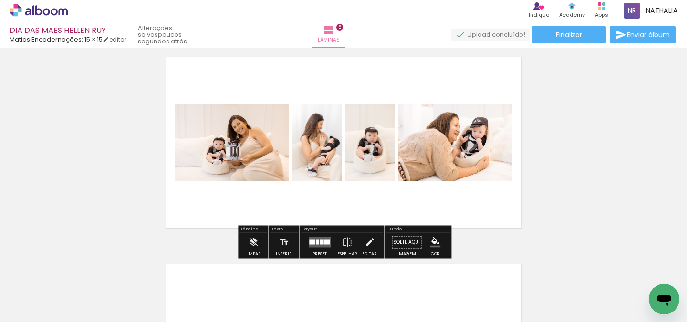
click at [320, 244] on div at bounding box center [321, 242] width 3 height 5
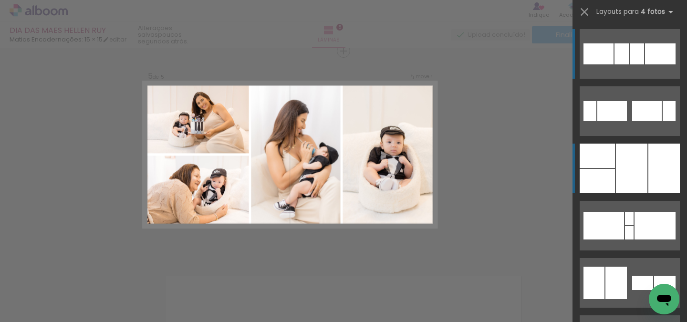
scroll to position [840, 0]
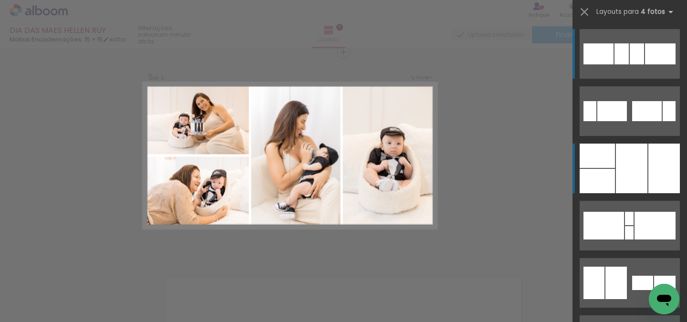
click at [630, 163] on div at bounding box center [631, 169] width 31 height 50
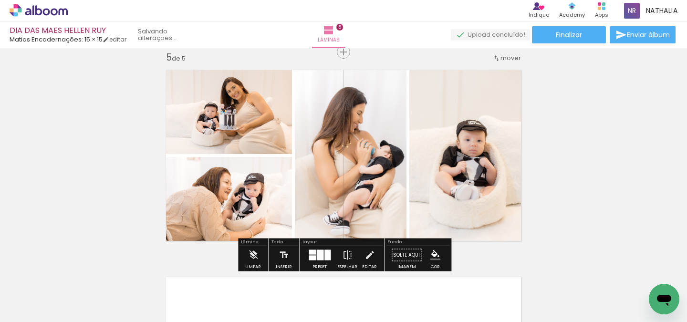
click at [320, 260] on div at bounding box center [320, 255] width 7 height 10
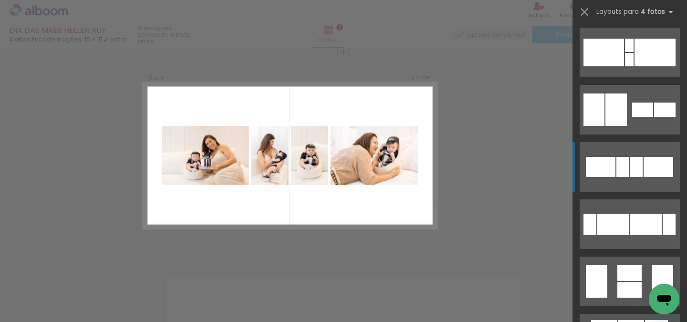
scroll to position [175, 0]
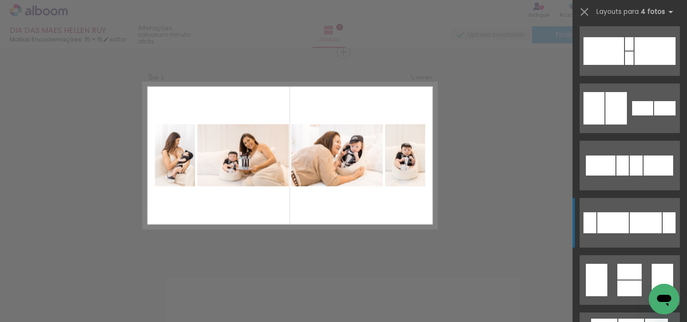
click at [631, 222] on div at bounding box center [646, 222] width 32 height 21
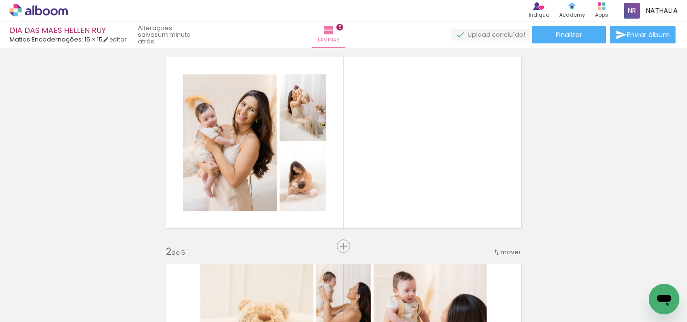
scroll to position [8, 0]
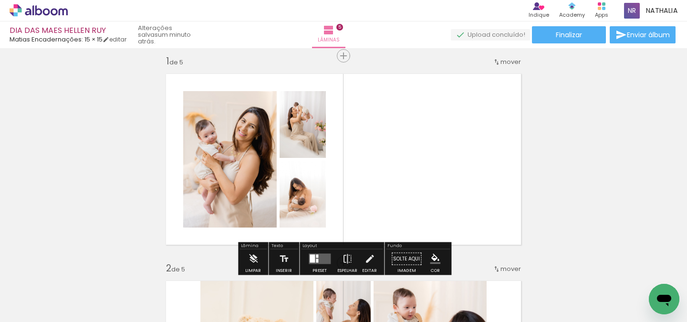
click at [323, 255] on quentale-layouter at bounding box center [320, 259] width 22 height 10
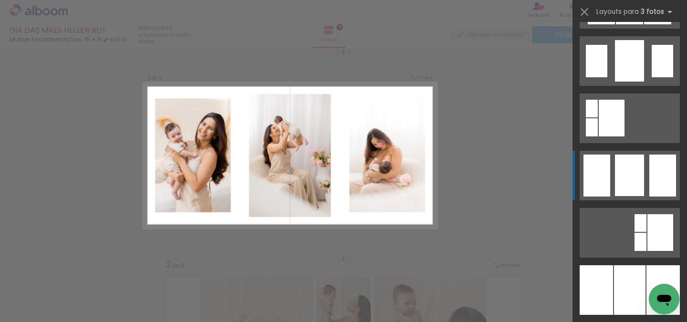
scroll to position [687, 0]
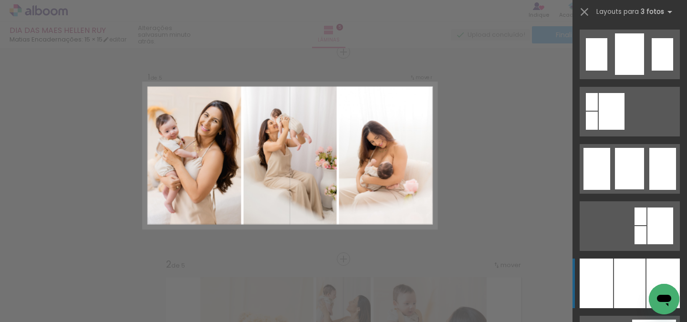
click at [630, 271] on div at bounding box center [629, 284] width 31 height 50
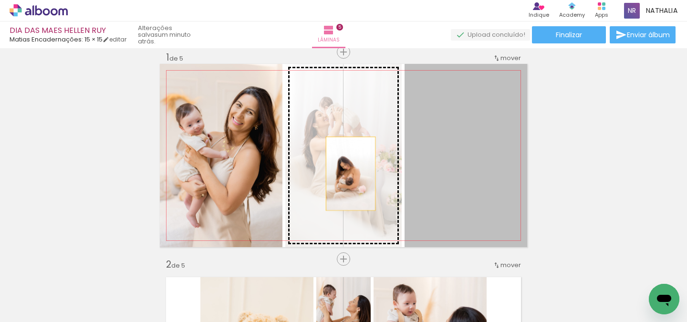
drag, startPoint x: 436, startPoint y: 173, endPoint x: 337, endPoint y: 179, distance: 99.0
click at [0, 0] on slot at bounding box center [0, 0] width 0 height 0
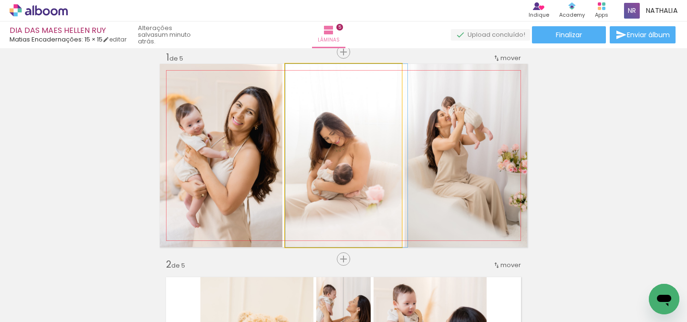
drag, startPoint x: 366, startPoint y: 191, endPoint x: 436, endPoint y: 180, distance: 71.1
click at [0, 0] on slot at bounding box center [0, 0] width 0 height 0
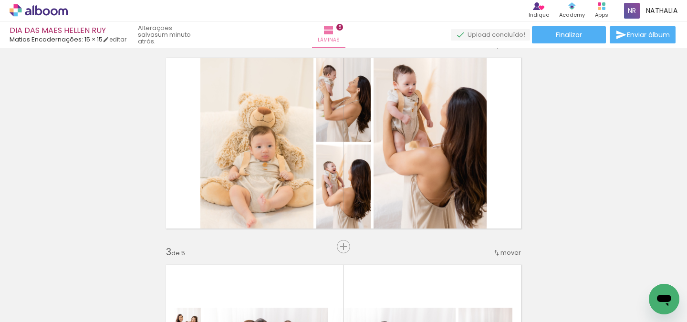
scroll to position [245, 0]
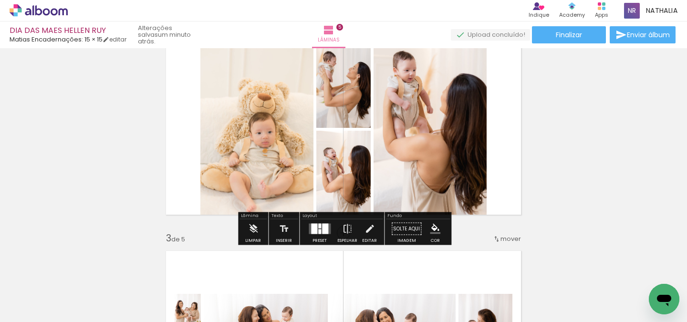
click at [324, 230] on div at bounding box center [325, 229] width 6 height 10
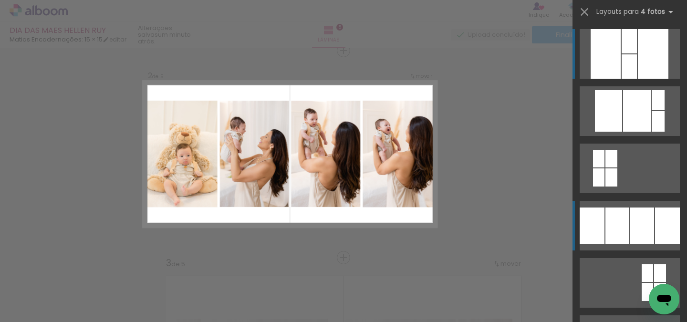
scroll to position [219, 0]
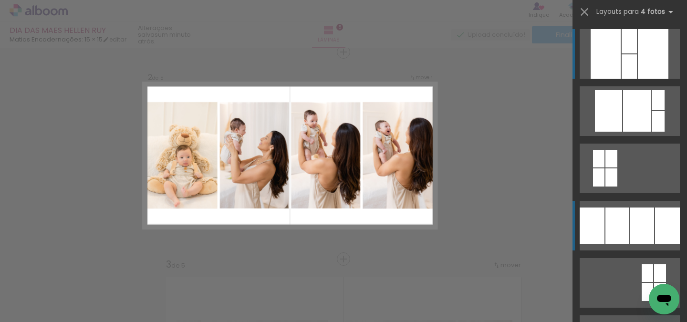
click at [656, 221] on div at bounding box center [667, 226] width 25 height 36
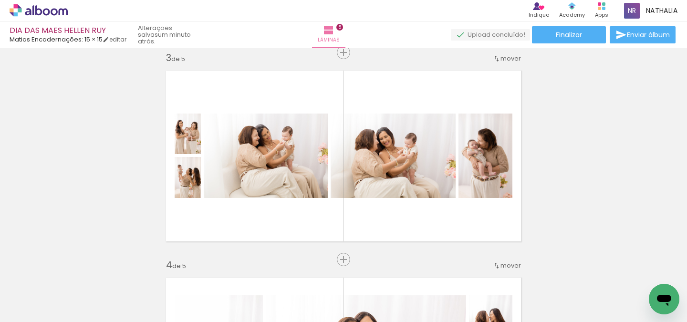
scroll to position [426, 0]
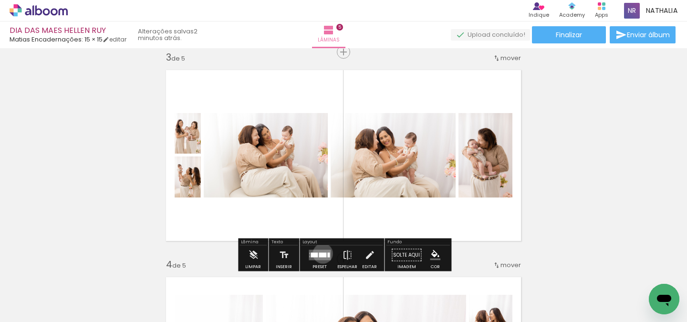
click at [321, 254] on div at bounding box center [323, 255] width 8 height 5
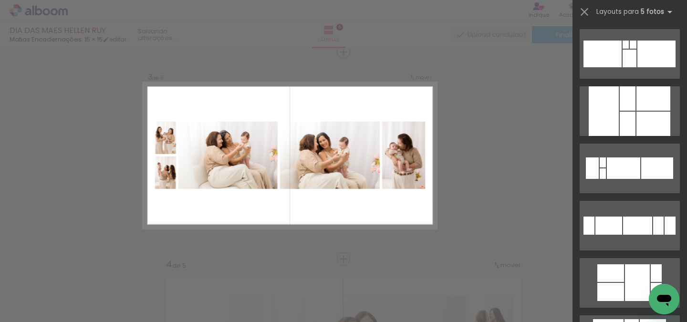
scroll to position [401, 0]
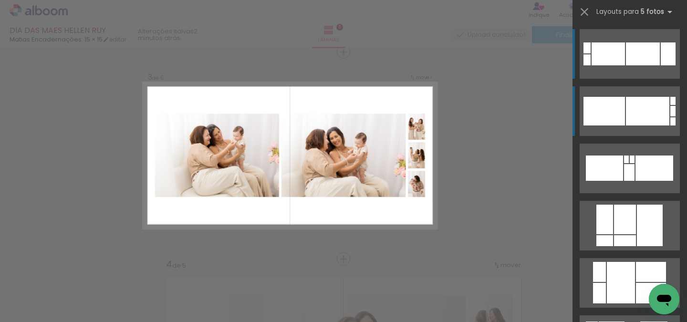
click at [628, 117] on div at bounding box center [647, 111] width 43 height 29
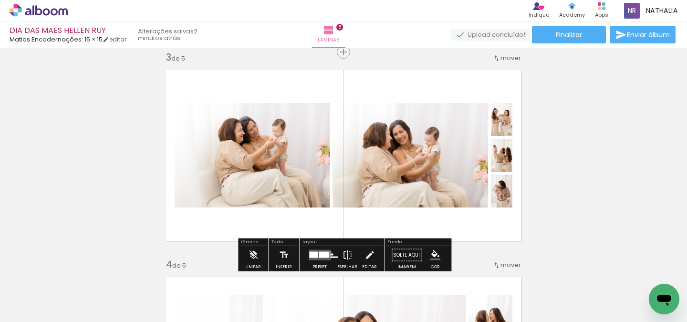
click at [588, 135] on div "Inserir lâmina 1 de 5 Inserir lâmina 2 de 5 Inserir lâmina 3 de 5 Inserir lâmin…" at bounding box center [343, 246] width 687 height 1243
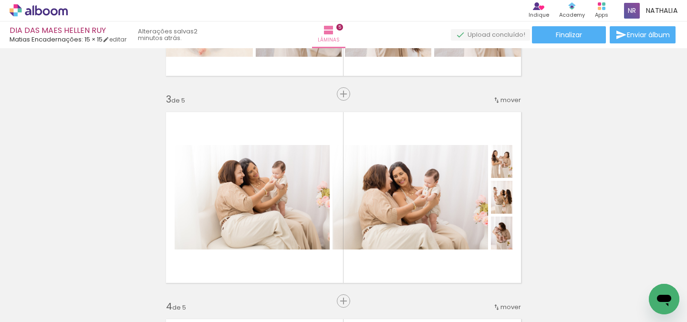
scroll to position [379, 0]
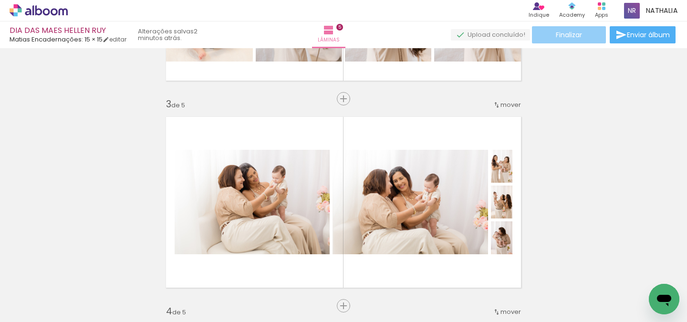
click at [577, 31] on span "Finalizar" at bounding box center [569, 34] width 26 height 7
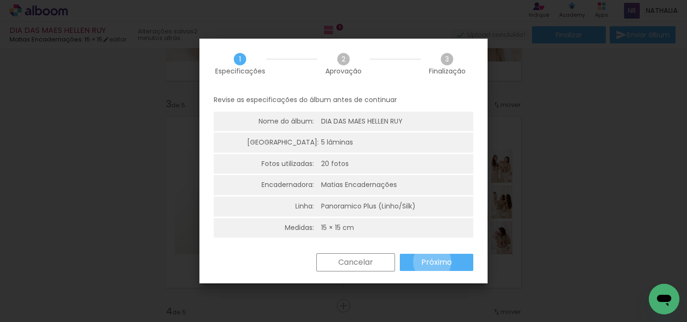
click at [0, 0] on slot "Próximo" at bounding box center [0, 0] width 0 height 0
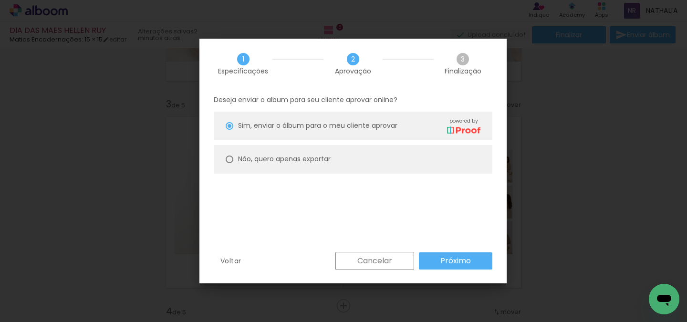
click at [364, 165] on paper-radio-button "Não, quero apenas exportar" at bounding box center [353, 159] width 279 height 29
type paper-radio-button "on"
click at [0, 0] on slot "Próximo" at bounding box center [0, 0] width 0 height 0
type input "Alta, 300 DPI"
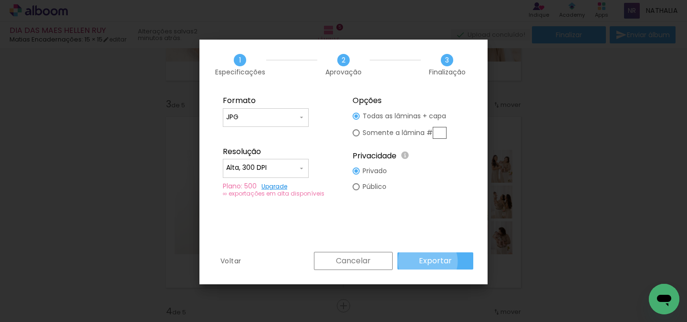
click at [0, 0] on slot "Exportar" at bounding box center [0, 0] width 0 height 0
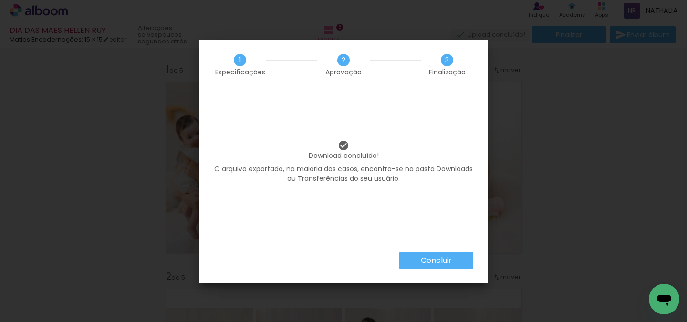
scroll to position [0, 453]
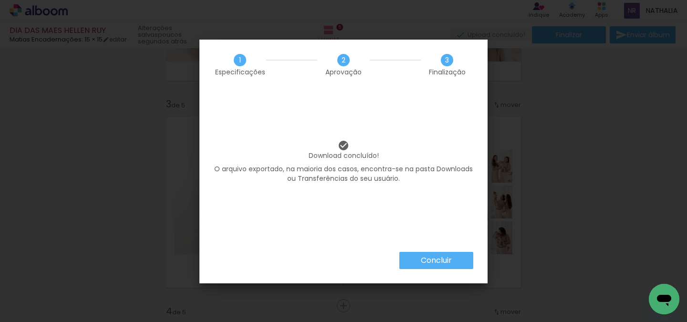
click at [442, 252] on paper-button "Concluir" at bounding box center [436, 260] width 74 height 17
